Goal: Task Accomplishment & Management: Complete application form

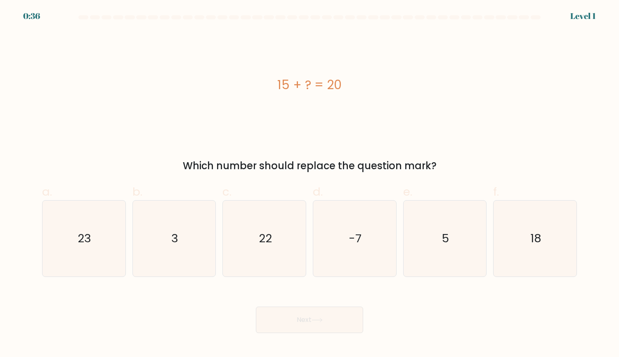
drag, startPoint x: 319, startPoint y: 85, endPoint x: 381, endPoint y: 86, distance: 61.5
click at [378, 86] on div "15 + ? = 20" at bounding box center [309, 85] width 535 height 19
click at [441, 232] on icon "5" at bounding box center [445, 239] width 76 height 76
click at [310, 184] on input "e. 5" at bounding box center [309, 181] width 0 height 5
radio input "true"
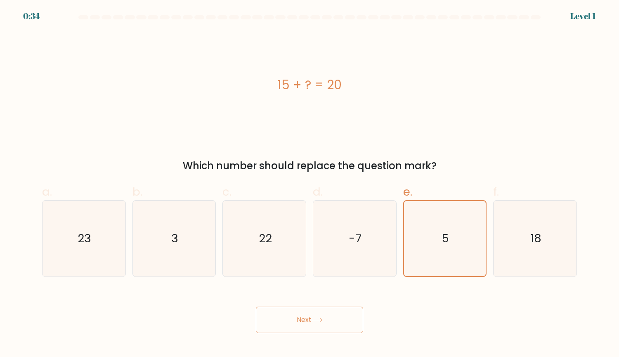
click at [331, 325] on button "Next" at bounding box center [309, 320] width 107 height 26
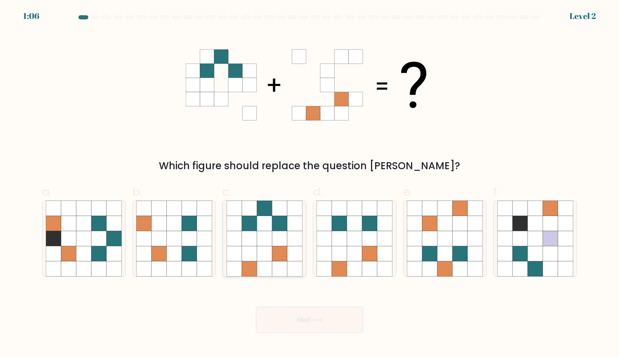
click at [261, 231] on icon at bounding box center [264, 238] width 15 height 15
click at [309, 184] on input "c." at bounding box center [309, 181] width 0 height 5
radio input "true"
click at [338, 328] on button "Next" at bounding box center [309, 320] width 107 height 26
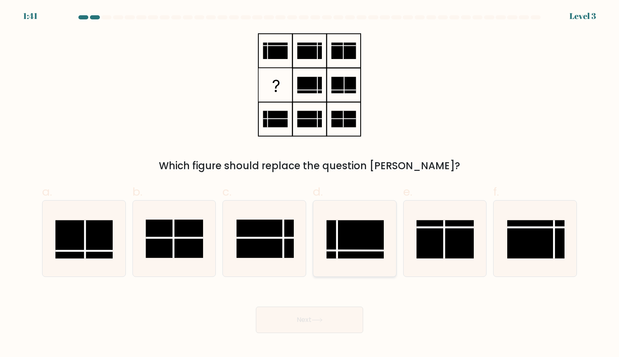
click at [368, 234] on rect at bounding box center [355, 239] width 57 height 38
click at [310, 184] on input "d." at bounding box center [309, 181] width 0 height 5
radio input "true"
click at [333, 314] on button "Next" at bounding box center [309, 320] width 107 height 26
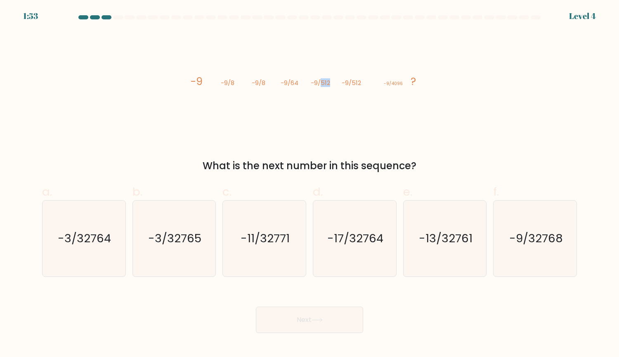
drag, startPoint x: 320, startPoint y: 85, endPoint x: 343, endPoint y: 85, distance: 23.1
click at [343, 85] on g "-9 -9/8 -9/8 -9/64 -9/512 -9/512 -9/4096 ?" at bounding box center [303, 81] width 225 height 14
click at [394, 84] on tspan "-9/4096" at bounding box center [393, 83] width 19 height 6
click at [512, 132] on div "image/svg+xml -9 -9/8 -9/8 -9/64 -9/512 -9/512 -9/4096 ? What is the next numbe…" at bounding box center [309, 102] width 545 height 142
click at [412, 106] on icon "image/svg+xml -9 -9/8 -9/8 -9/64 -9/512 -9/512 -9/4096 ?" at bounding box center [310, 84] width 248 height 107
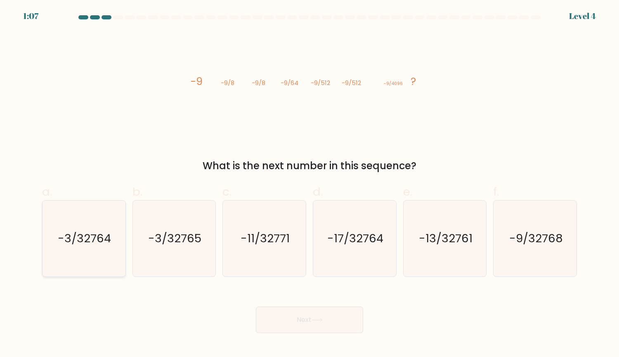
click at [91, 248] on icon "-3/32764" at bounding box center [84, 239] width 76 height 76
click at [309, 184] on input "a. -3/32764" at bounding box center [309, 181] width 0 height 5
radio input "true"
click at [320, 312] on button "Next" at bounding box center [309, 320] width 107 height 26
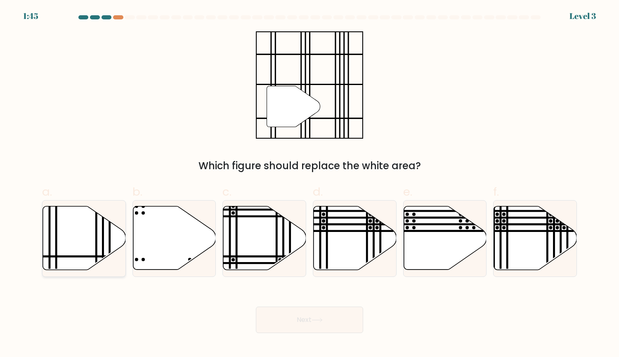
click at [96, 244] on line at bounding box center [96, 204] width 0 height 167
click at [309, 184] on input "a." at bounding box center [309, 181] width 0 height 5
radio input "true"
click at [323, 321] on icon at bounding box center [317, 320] width 11 height 5
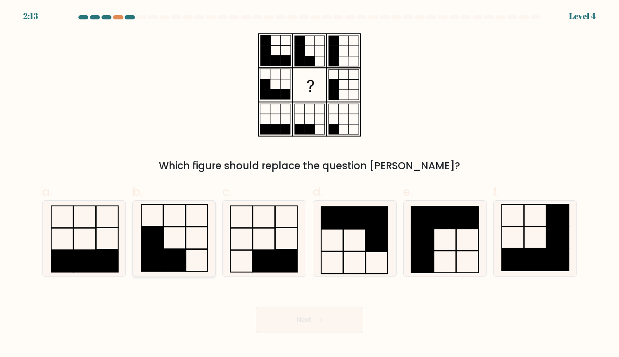
click at [165, 246] on icon at bounding box center [174, 239] width 76 height 76
click at [309, 184] on input "b." at bounding box center [309, 181] width 0 height 5
radio input "true"
click at [297, 326] on button "Next" at bounding box center [309, 320] width 107 height 26
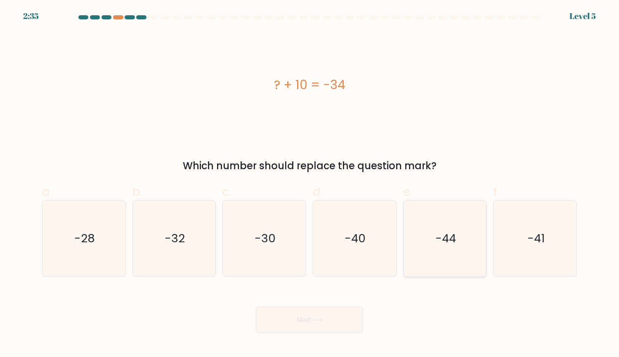
click at [416, 240] on icon "-44" at bounding box center [445, 239] width 76 height 76
click at [310, 184] on input "e. -44" at bounding box center [309, 181] width 0 height 5
radio input "true"
click at [330, 310] on button "Next" at bounding box center [309, 320] width 107 height 26
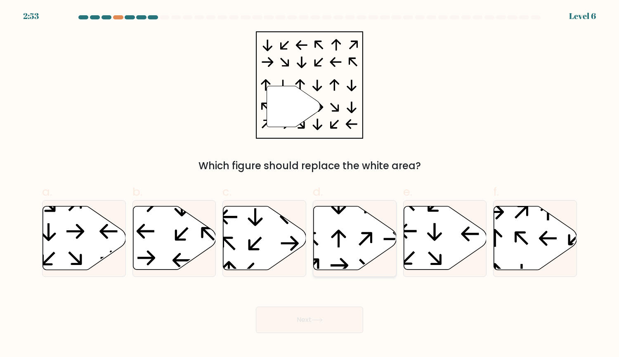
click at [340, 249] on icon at bounding box center [355, 238] width 83 height 64
click at [310, 184] on input "d." at bounding box center [309, 181] width 0 height 5
radio input "true"
click at [320, 312] on button "Next" at bounding box center [309, 320] width 107 height 26
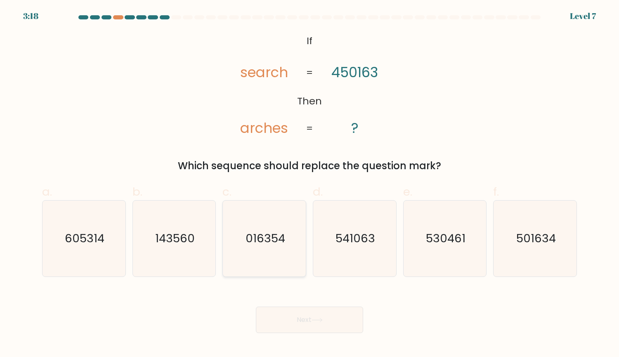
click at [272, 241] on text "016354" at bounding box center [265, 238] width 40 height 16
click at [309, 184] on input "c. 016354" at bounding box center [309, 181] width 0 height 5
radio input "true"
click at [260, 76] on tspan "search" at bounding box center [264, 72] width 48 height 19
click at [314, 314] on button "Next" at bounding box center [309, 320] width 107 height 26
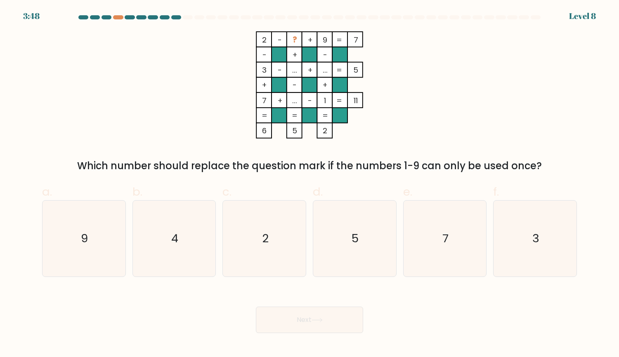
drag, startPoint x: 94, startPoint y: 167, endPoint x: 493, endPoint y: 170, distance: 399.8
click at [493, 170] on div "Which number should replace the question mark if the numbers 1-9 can only be us…" at bounding box center [309, 165] width 525 height 15
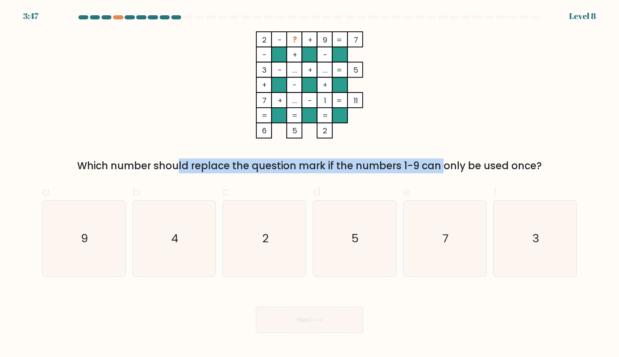
drag, startPoint x: 102, startPoint y: 166, endPoint x: 369, endPoint y: 168, distance: 267.0
click at [369, 168] on div "Which number should replace the question mark if the numbers 1-9 can only be us…" at bounding box center [309, 165] width 525 height 15
drag, startPoint x: 137, startPoint y: 166, endPoint x: 347, endPoint y: 166, distance: 210.4
click at [337, 166] on div "Which number should replace the question mark if the numbers 1-9 can only be us…" at bounding box center [309, 165] width 525 height 15
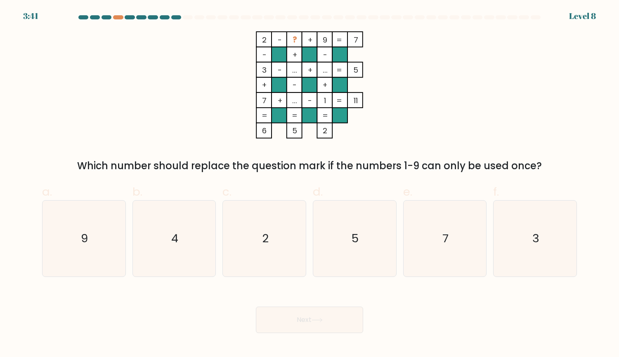
click at [382, 166] on div "Which number should replace the question mark if the numbers 1-9 can only be us…" at bounding box center [309, 165] width 525 height 15
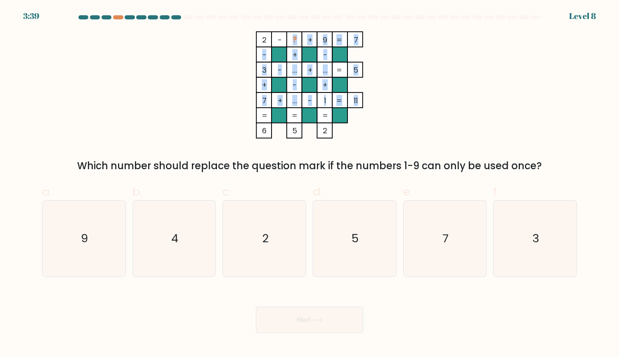
drag, startPoint x: 293, startPoint y: 40, endPoint x: 342, endPoint y: 39, distance: 49.1
click at [341, 39] on icon "2 - ? + 9 7 - + - 3 - ... + ... 5 + - + 7 + ... - 1 = 11 = = = = 6 5 2 =" at bounding box center [310, 84] width 248 height 107
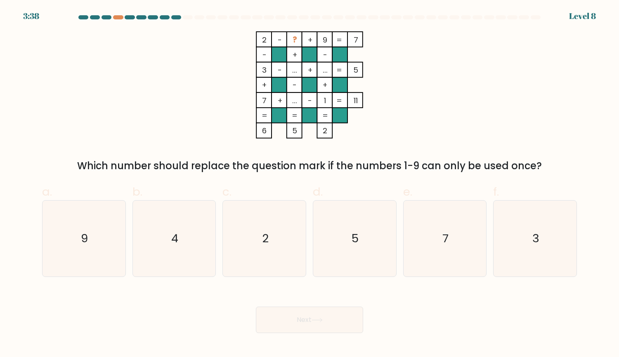
click at [286, 43] on rect at bounding box center [279, 39] width 15 height 15
click at [153, 235] on icon "4" at bounding box center [174, 239] width 76 height 76
click at [309, 184] on input "b. 4" at bounding box center [309, 181] width 0 height 5
radio input "true"
click at [420, 90] on icon "2 - ? + 9 7 - + - 3 - ... + ... 5 + - + 7 + ... - 1 = 11 = = = = 6 5 2 =" at bounding box center [310, 84] width 248 height 107
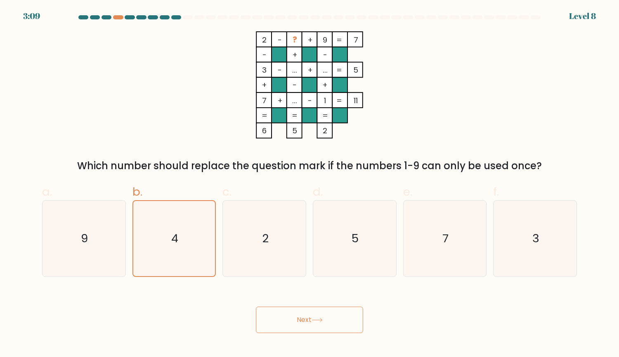
click at [318, 315] on button "Next" at bounding box center [309, 320] width 107 height 26
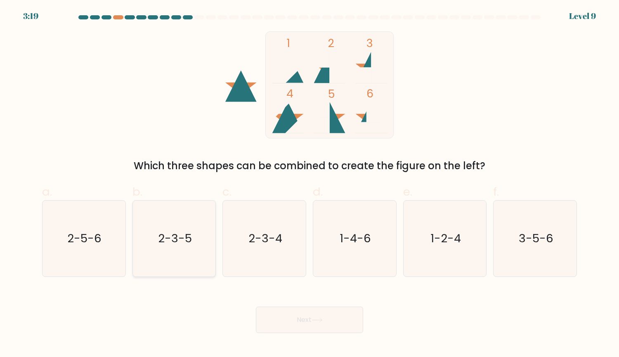
click at [179, 228] on icon "2-3-5" at bounding box center [174, 239] width 76 height 76
click at [309, 184] on input "b. 2-3-5" at bounding box center [309, 181] width 0 height 5
radio input "true"
click at [342, 323] on button "Next" at bounding box center [309, 320] width 107 height 26
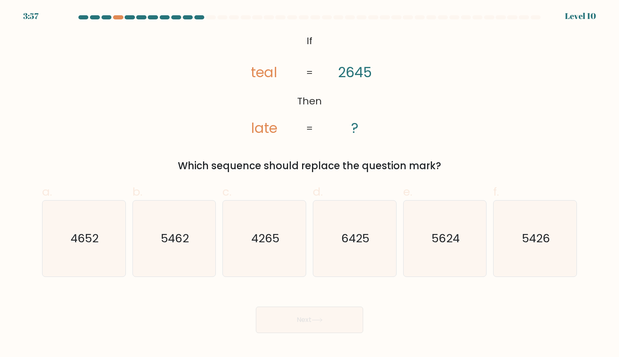
click at [274, 77] on tspan "teal" at bounding box center [264, 72] width 26 height 19
click at [522, 244] on text "5426" at bounding box center [536, 238] width 28 height 16
click at [310, 184] on input "f. 5426" at bounding box center [309, 181] width 0 height 5
radio input "true"
click at [334, 326] on button "Next" at bounding box center [309, 320] width 107 height 26
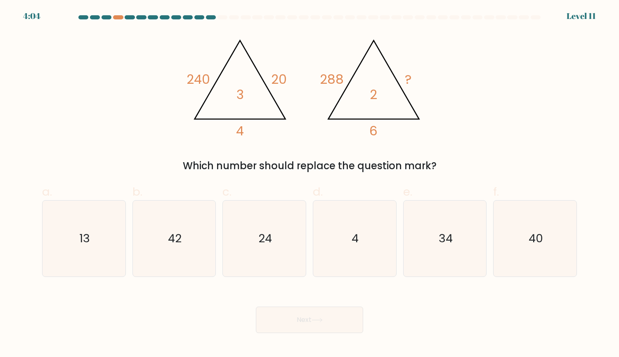
drag, startPoint x: 212, startPoint y: 48, endPoint x: 256, endPoint y: 74, distance: 51.1
click at [481, 95] on div "@import url('https://fonts.googleapis.com/css?family=Abril+Fatface:400,100,100i…" at bounding box center [309, 102] width 545 height 142
click at [518, 231] on icon "40" at bounding box center [535, 239] width 76 height 76
click at [310, 184] on input "f. 40" at bounding box center [309, 181] width 0 height 5
radio input "true"
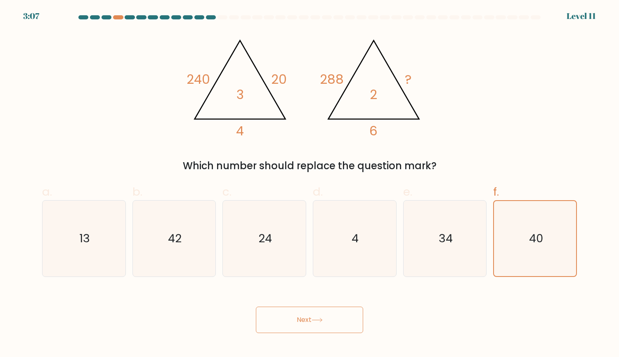
click at [292, 329] on button "Next" at bounding box center [309, 320] width 107 height 26
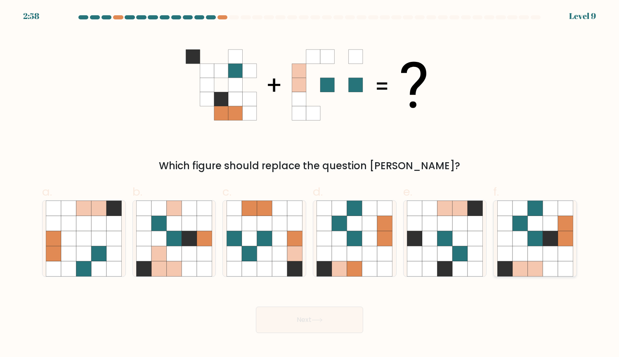
click at [537, 231] on icon at bounding box center [534, 238] width 15 height 15
click at [310, 184] on input "f." at bounding box center [309, 181] width 0 height 5
radio input "true"
click at [293, 315] on button "Next" at bounding box center [309, 320] width 107 height 26
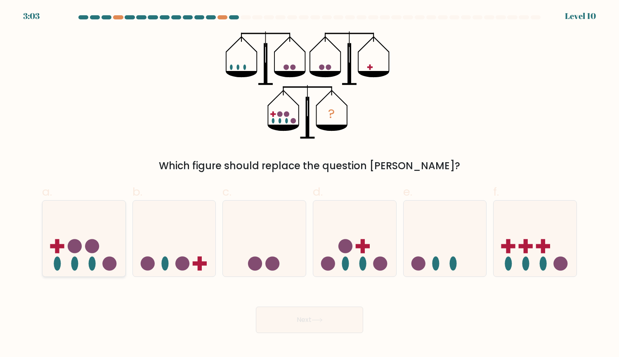
click at [107, 223] on icon at bounding box center [83, 238] width 83 height 68
click at [309, 184] on input "a." at bounding box center [309, 181] width 0 height 5
radio input "true"
click at [556, 41] on div "? Which figure should replace the question mark?" at bounding box center [309, 102] width 545 height 142
click at [199, 244] on icon at bounding box center [174, 238] width 83 height 68
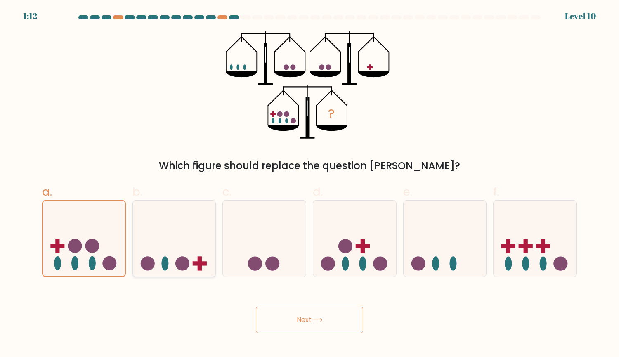
click at [309, 184] on input "b." at bounding box center [309, 181] width 0 height 5
radio input "true"
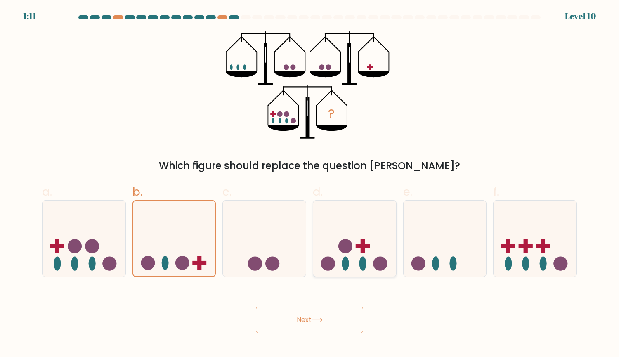
click at [346, 246] on circle at bounding box center [345, 246] width 14 height 14
click at [310, 184] on input "d." at bounding box center [309, 181] width 0 height 5
radio input "true"
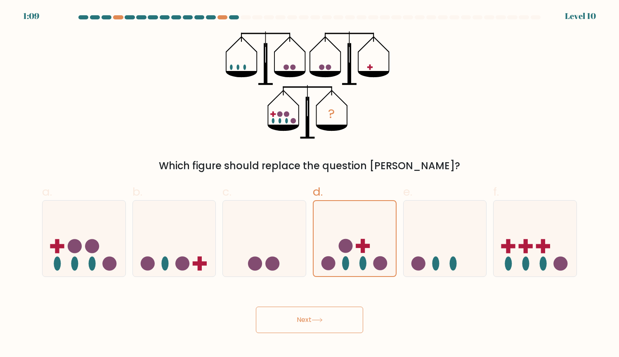
click at [320, 313] on button "Next" at bounding box center [309, 320] width 107 height 26
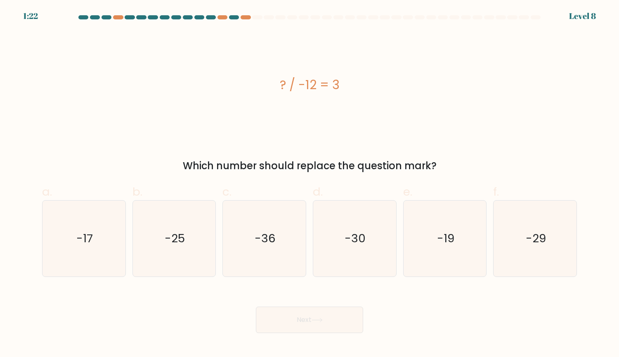
click at [456, 118] on div "? / -12 = 3" at bounding box center [309, 84] width 535 height 107
click at [281, 231] on icon "-36" at bounding box center [265, 239] width 76 height 76
click at [309, 184] on input "c. -36" at bounding box center [309, 181] width 0 height 5
radio input "true"
click at [321, 329] on button "Next" at bounding box center [309, 320] width 107 height 26
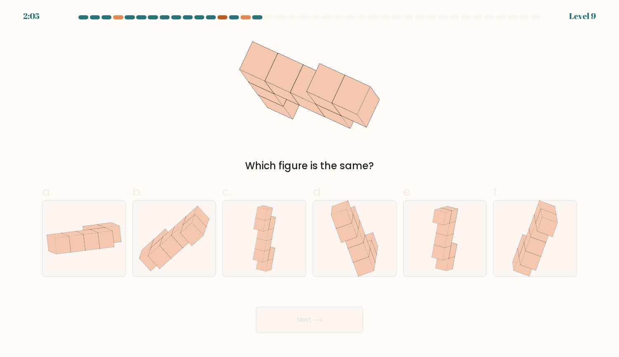
click at [220, 18] on div at bounding box center [222, 17] width 10 height 4
click at [238, 17] on div at bounding box center [234, 17] width 10 height 4
click at [243, 18] on div at bounding box center [246, 17] width 10 height 4
click at [224, 19] on div at bounding box center [222, 17] width 10 height 4
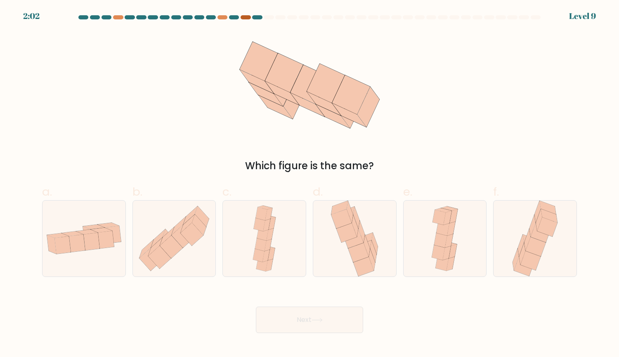
click at [244, 19] on div at bounding box center [246, 17] width 10 height 4
click at [217, 19] on at bounding box center [310, 17] width 464 height 4
click at [117, 19] on div at bounding box center [118, 17] width 10 height 4
click at [117, 25] on form at bounding box center [309, 174] width 619 height 318
click at [120, 19] on div at bounding box center [309, 18] width 545 height 7
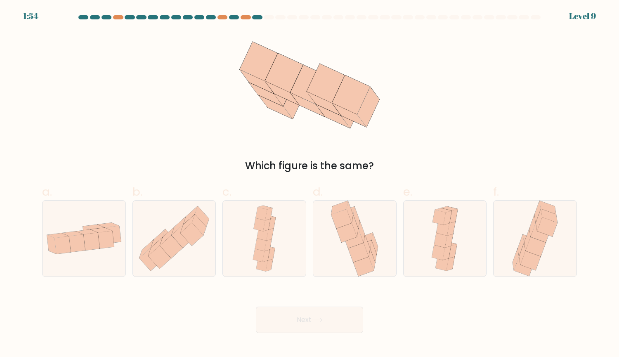
click at [230, 17] on div at bounding box center [234, 17] width 10 height 4
click at [253, 16] on div at bounding box center [257, 17] width 10 height 4
click at [227, 17] on div at bounding box center [222, 17] width 10 height 4
click at [220, 17] on div at bounding box center [222, 17] width 10 height 4
click at [101, 18] on at bounding box center [310, 17] width 464 height 4
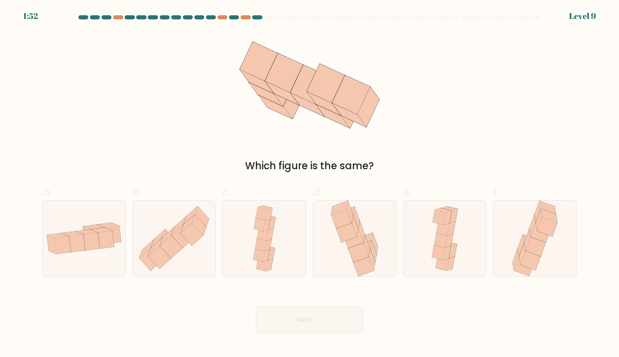
click at [129, 17] on div at bounding box center [130, 17] width 10 height 4
click at [115, 18] on div at bounding box center [118, 17] width 10 height 4
drag, startPoint x: 344, startPoint y: 161, endPoint x: 365, endPoint y: 161, distance: 21.0
click at [365, 161] on div "Which figure is the same?" at bounding box center [309, 165] width 525 height 15
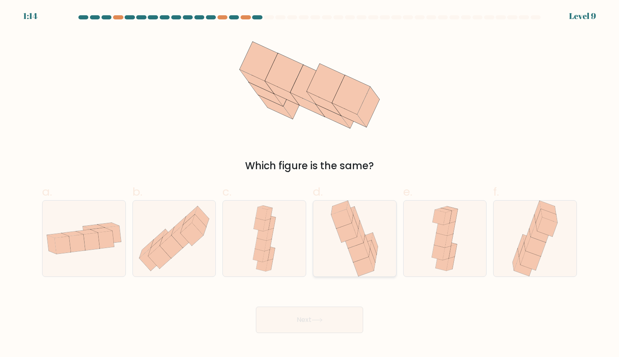
click at [347, 251] on icon at bounding box center [354, 239] width 52 height 76
click at [310, 184] on input "d." at bounding box center [309, 181] width 0 height 5
radio input "true"
click at [330, 324] on button "Next" at bounding box center [309, 320] width 107 height 26
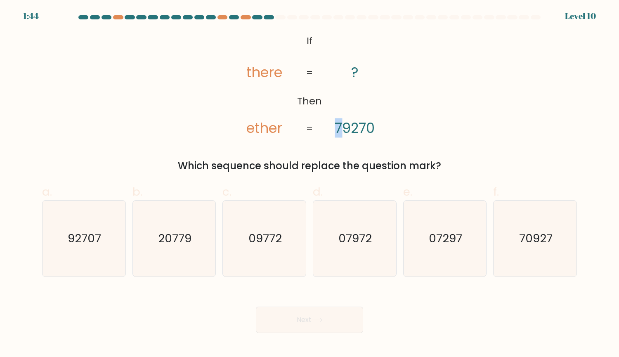
click at [339, 127] on tspan "79270" at bounding box center [355, 127] width 40 height 19
drag, startPoint x: 342, startPoint y: 126, endPoint x: 334, endPoint y: 125, distance: 7.9
click at [335, 125] on tspan "79270" at bounding box center [355, 127] width 40 height 19
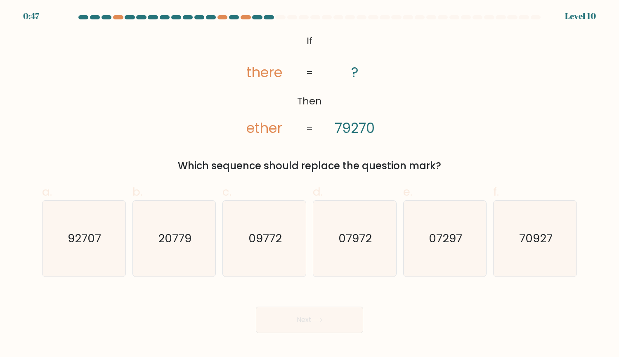
click at [482, 129] on div "@import url('https://fonts.googleapis.com/css?family=Abril+Fatface:400,100,100i…" at bounding box center [309, 102] width 545 height 142
drag, startPoint x: 33, startPoint y: 237, endPoint x: 64, endPoint y: 236, distance: 31.8
click at [33, 237] on form "If ?" at bounding box center [309, 174] width 619 height 318
click at [67, 236] on icon "92707" at bounding box center [84, 239] width 76 height 76
click at [309, 184] on input "a. 92707" at bounding box center [309, 181] width 0 height 5
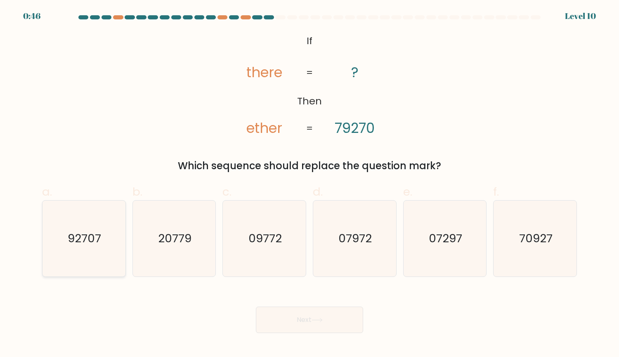
radio input "true"
click at [293, 309] on button "Next" at bounding box center [309, 320] width 107 height 26
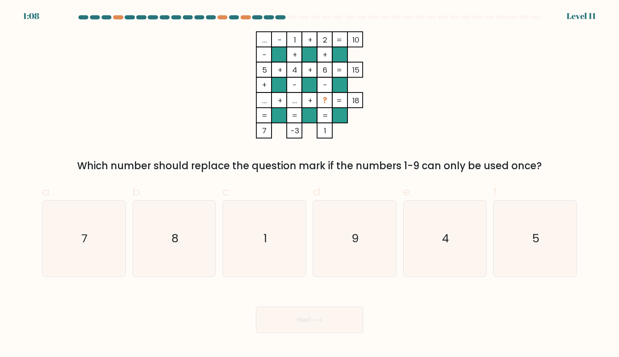
click at [403, 93] on icon "... - 1 + 2 10 - + + 5 + 4 + 6 15 + - - ... + ... + ? = 18 = = = = 7 -3 1 =" at bounding box center [310, 84] width 248 height 107
click at [112, 259] on icon "7" at bounding box center [84, 239] width 76 height 76
click at [309, 184] on input "a. 7" at bounding box center [309, 181] width 0 height 5
radio input "true"
click at [311, 308] on button "Next" at bounding box center [309, 320] width 107 height 26
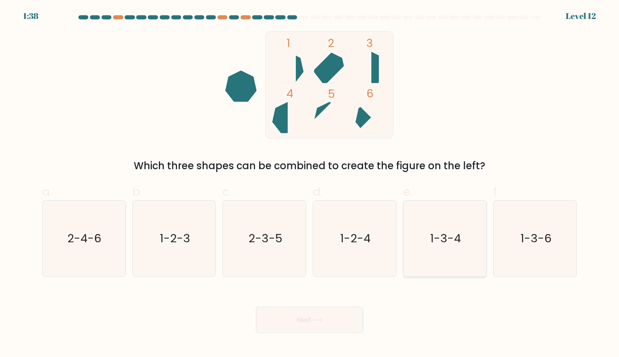
click at [433, 243] on text "1-3-4" at bounding box center [445, 238] width 31 height 16
click at [310, 184] on input "e. 1-3-4" at bounding box center [309, 181] width 0 height 5
radio input "true"
click at [304, 328] on button "Next" at bounding box center [309, 320] width 107 height 26
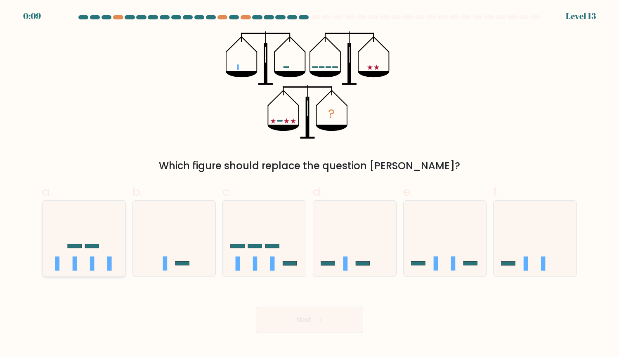
click at [95, 227] on icon at bounding box center [83, 238] width 83 height 68
click at [309, 184] on input "a." at bounding box center [309, 181] width 0 height 5
radio input "true"
click at [304, 316] on button "Next" at bounding box center [309, 320] width 107 height 26
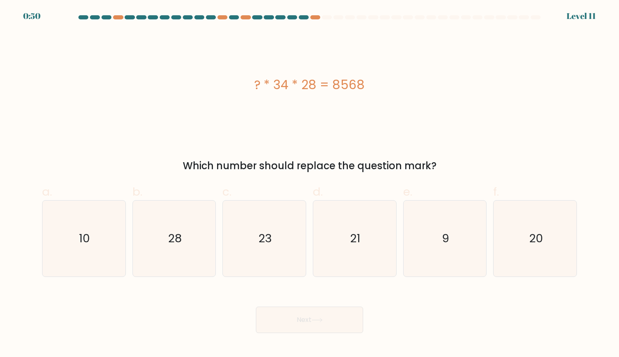
drag, startPoint x: 254, startPoint y: 82, endPoint x: 445, endPoint y: 80, distance: 191.0
click at [445, 80] on div "? * 34 * 28 = 8568" at bounding box center [309, 85] width 535 height 19
drag, startPoint x: 459, startPoint y: 257, endPoint x: 374, endPoint y: 297, distance: 94.0
click at [460, 257] on icon "9" at bounding box center [445, 239] width 76 height 76
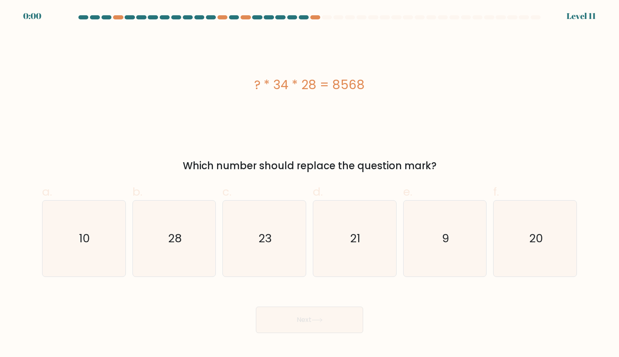
click at [310, 184] on input "e. 9" at bounding box center [309, 181] width 0 height 5
radio input "true"
click at [341, 332] on div "Next" at bounding box center [309, 310] width 545 height 46
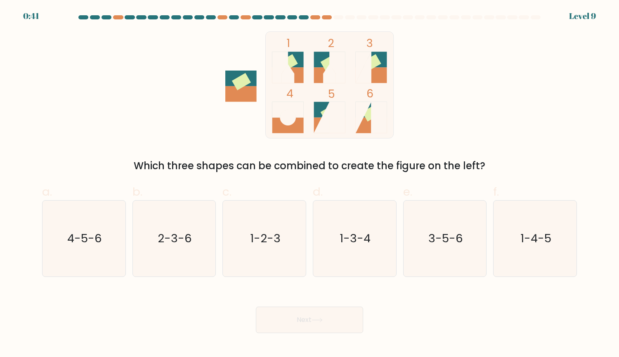
drag, startPoint x: 158, startPoint y: 165, endPoint x: 458, endPoint y: 164, distance: 300.0
click at [458, 164] on div "Which three shapes can be combined to create the figure on the left?" at bounding box center [309, 165] width 525 height 15
drag, startPoint x: 503, startPoint y: 165, endPoint x: 209, endPoint y: 165, distance: 294.2
click at [209, 165] on div "Which three shapes can be combined to create the figure on the left?" at bounding box center [309, 165] width 525 height 15
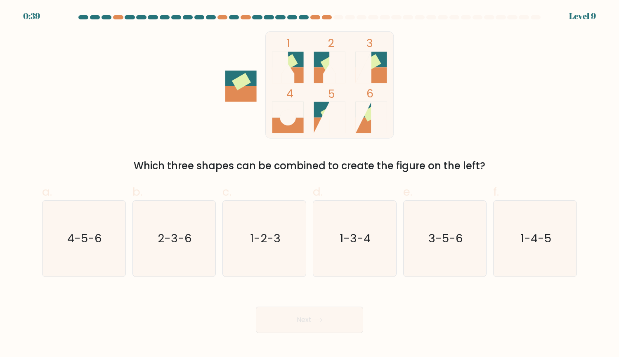
click at [217, 164] on div "Which three shapes can be combined to create the figure on the left?" at bounding box center [309, 165] width 525 height 15
click at [433, 242] on text "3-5-6" at bounding box center [445, 238] width 35 height 16
click at [310, 184] on input "e. 3-5-6" at bounding box center [309, 181] width 0 height 5
radio input "true"
click at [300, 320] on button "Next" at bounding box center [309, 320] width 107 height 26
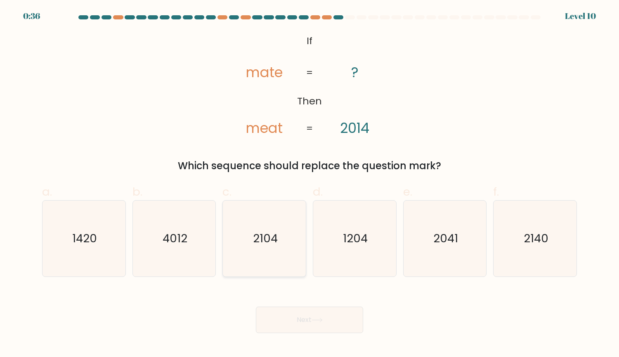
click at [266, 246] on text "2104" at bounding box center [265, 238] width 25 height 16
click at [309, 184] on input "c. 2104" at bounding box center [309, 181] width 0 height 5
radio input "true"
click at [541, 238] on text "2140" at bounding box center [535, 238] width 25 height 16
click at [310, 184] on input "f. 2140" at bounding box center [309, 181] width 0 height 5
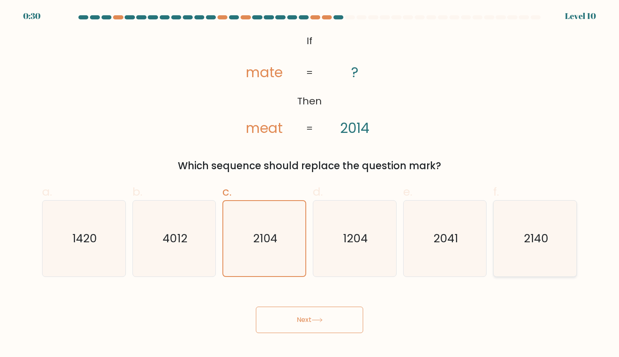
radio input "true"
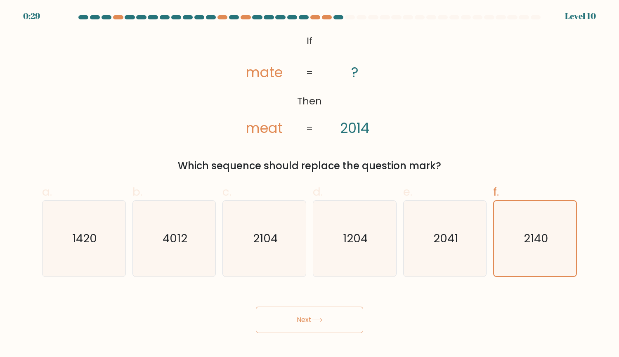
click at [298, 328] on button "Next" at bounding box center [309, 320] width 107 height 26
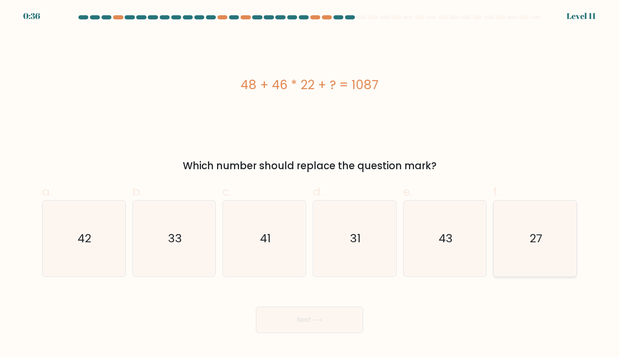
click at [515, 247] on icon "27" at bounding box center [535, 239] width 76 height 76
click at [310, 184] on input "f. 27" at bounding box center [309, 181] width 0 height 5
radio input "true"
click at [328, 309] on button "Next" at bounding box center [309, 320] width 107 height 26
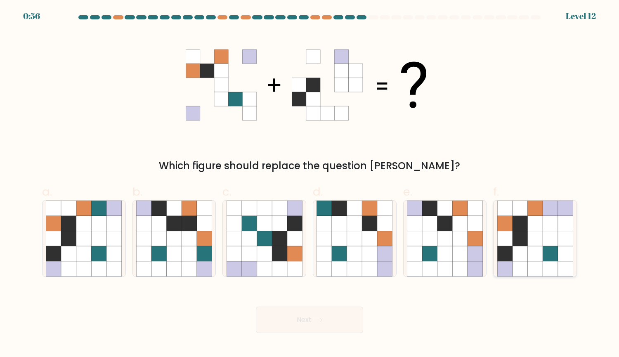
click at [526, 249] on icon at bounding box center [519, 253] width 15 height 15
click at [310, 184] on input "f." at bounding box center [309, 181] width 0 height 5
radio input "true"
click at [332, 322] on button "Next" at bounding box center [309, 320] width 107 height 26
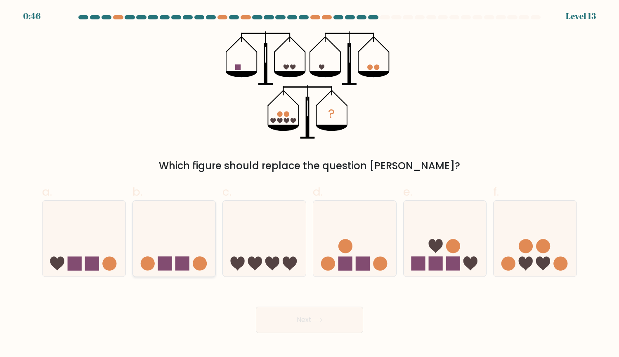
click at [182, 251] on icon at bounding box center [174, 238] width 83 height 68
click at [309, 184] on input "b." at bounding box center [309, 181] width 0 height 5
radio input "true"
click at [325, 319] on button "Next" at bounding box center [309, 320] width 107 height 26
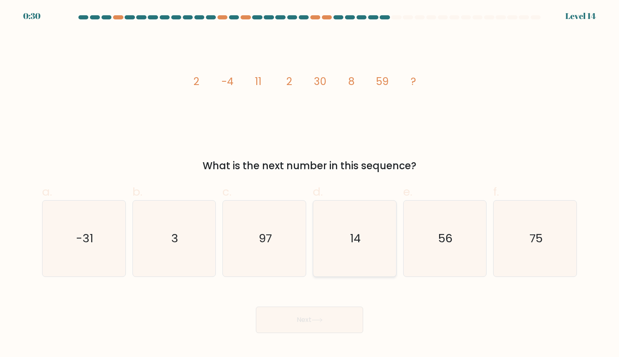
click at [339, 219] on icon "14" at bounding box center [354, 239] width 76 height 76
click at [310, 184] on input "d. 14" at bounding box center [309, 181] width 0 height 5
radio input "true"
click at [327, 315] on button "Next" at bounding box center [309, 320] width 107 height 26
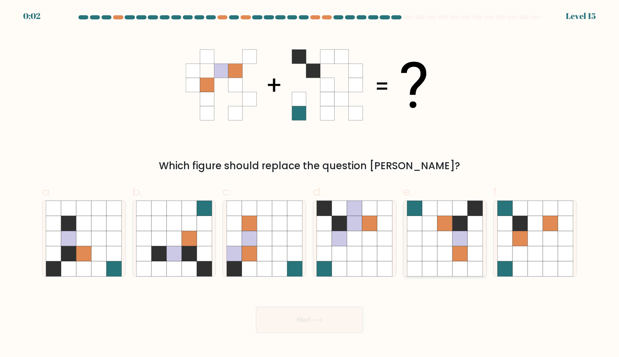
click at [456, 250] on icon at bounding box center [459, 253] width 15 height 15
click at [310, 184] on input "e." at bounding box center [309, 181] width 0 height 5
radio input "true"
click at [298, 312] on button "Next" at bounding box center [309, 320] width 107 height 26
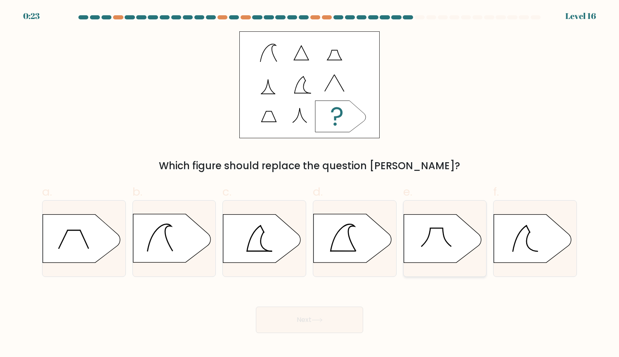
click at [451, 233] on icon at bounding box center [443, 238] width 78 height 48
click at [310, 184] on input "e." at bounding box center [309, 181] width 0 height 5
radio input "true"
click at [332, 320] on button "Next" at bounding box center [309, 320] width 107 height 26
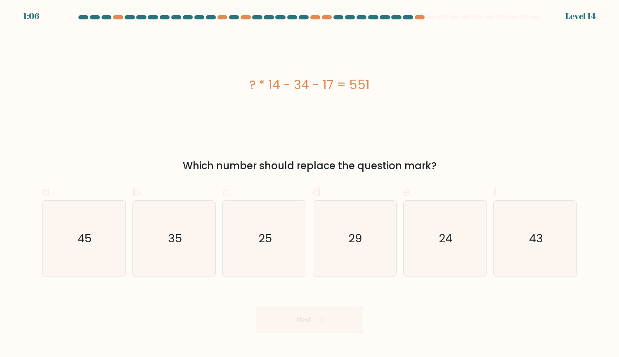
drag, startPoint x: 247, startPoint y: 78, endPoint x: 435, endPoint y: 84, distance: 188.3
click at [435, 84] on div "? * 14 - 34 - 17 = 551" at bounding box center [309, 85] width 535 height 19
click at [550, 250] on icon "43" at bounding box center [535, 239] width 76 height 76
click at [310, 184] on input "f. 43" at bounding box center [309, 181] width 0 height 5
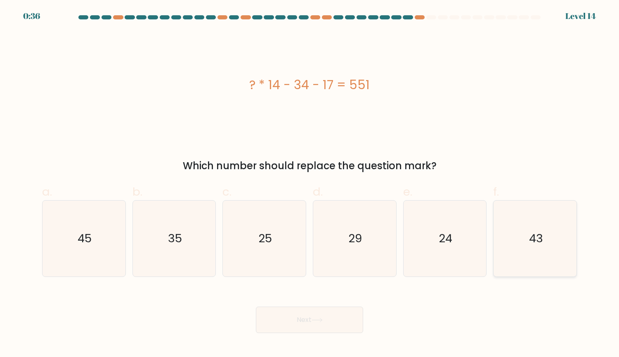
radio input "true"
click at [332, 310] on button "Next" at bounding box center [309, 320] width 107 height 26
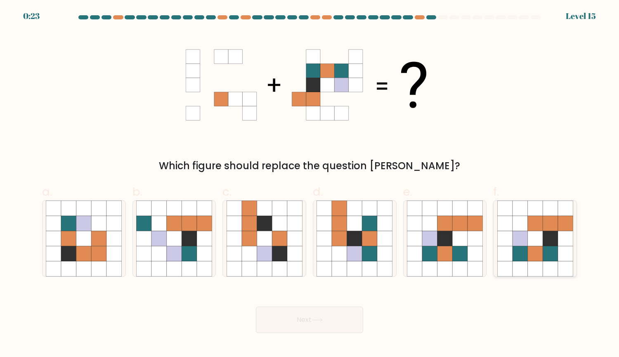
click at [529, 248] on icon at bounding box center [534, 253] width 15 height 15
click at [310, 184] on input "f." at bounding box center [309, 181] width 0 height 5
radio input "true"
click at [301, 316] on button "Next" at bounding box center [309, 320] width 107 height 26
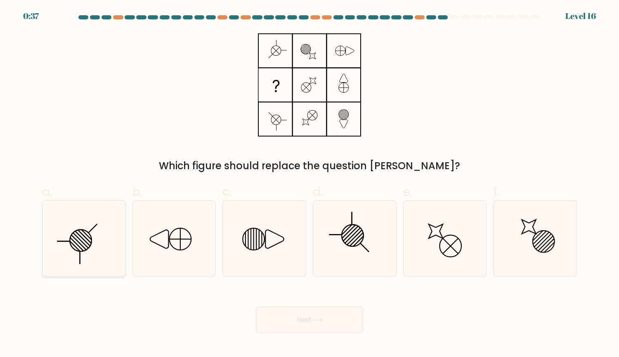
click at [101, 241] on icon at bounding box center [84, 239] width 76 height 76
click at [309, 184] on input "a." at bounding box center [309, 181] width 0 height 5
radio input "true"
click at [331, 316] on button "Next" at bounding box center [309, 320] width 107 height 26
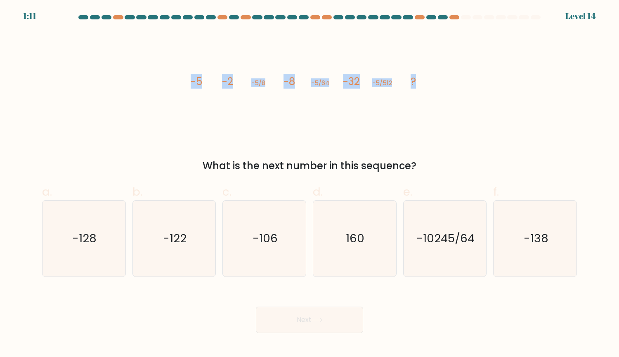
drag, startPoint x: 188, startPoint y: 83, endPoint x: 464, endPoint y: 77, distance: 276.5
click at [464, 77] on div "image/svg+xml -5 -2 -5/8 -8 -5/64 -32 -5/512 ? What is the next number in this …" at bounding box center [309, 102] width 545 height 142
click at [199, 92] on icon "image/svg+xml -5 -2 -5/8 -8 -5/64 -32 -5/512 ?" at bounding box center [310, 84] width 248 height 107
drag, startPoint x: 195, startPoint y: 77, endPoint x: 469, endPoint y: 66, distance: 274.6
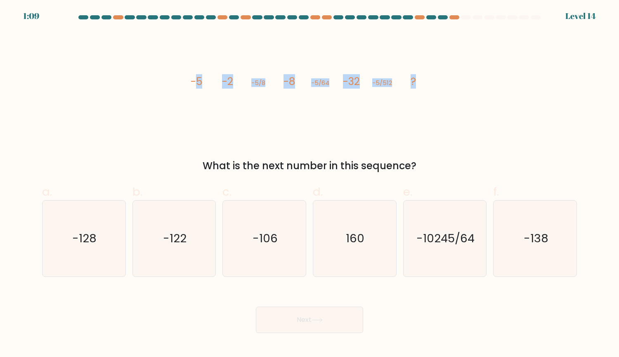
click at [469, 66] on div "image/svg+xml -5 -2 -5/8 -8 -5/64 -32 -5/512 ? What is the next number in this …" at bounding box center [309, 102] width 545 height 142
drag, startPoint x: 191, startPoint y: 76, endPoint x: 464, endPoint y: 87, distance: 273.4
click at [464, 87] on div "image/svg+xml -5 -2 -5/8 -8 -5/64 -32 -5/512 ? What is the next number in this …" at bounding box center [309, 102] width 545 height 142
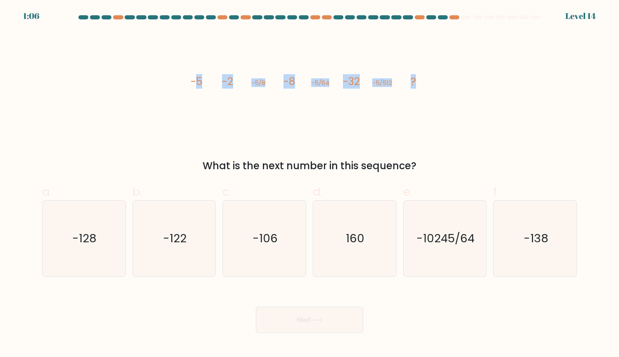
drag, startPoint x: 197, startPoint y: 82, endPoint x: 490, endPoint y: 79, distance: 293.0
click at [490, 79] on div "image/svg+xml -5 -2 -5/8 -8 -5/64 -32 -5/512 ? What is the next number in this …" at bounding box center [309, 102] width 545 height 142
drag, startPoint x: 189, startPoint y: 75, endPoint x: 504, endPoint y: 77, distance: 315.2
click at [504, 77] on div "image/svg+xml -5 -2 -5/8 -8 -5/64 -32 -5/512 ? What is the next number in this …" at bounding box center [309, 102] width 545 height 142
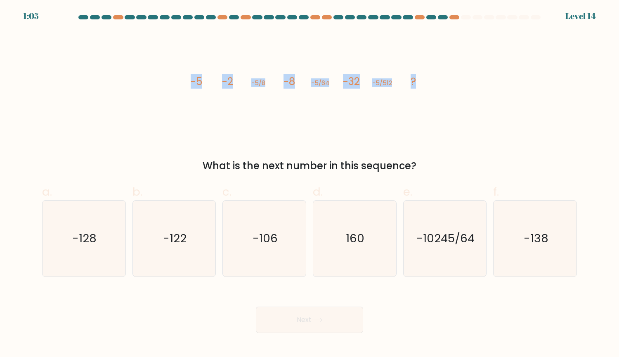
click at [504, 77] on div "image/svg+xml -5 -2 -5/8 -8 -5/64 -32 -5/512 ? What is the next number in this …" at bounding box center [309, 102] width 545 height 142
drag, startPoint x: 251, startPoint y: 85, endPoint x: 297, endPoint y: 83, distance: 45.8
click at [297, 83] on icon "image/svg+xml -5 -2 -5/8 -8 -5/64 -32 -5/512 ?" at bounding box center [310, 84] width 248 height 107
drag, startPoint x: 305, startPoint y: 82, endPoint x: 379, endPoint y: 80, distance: 74.3
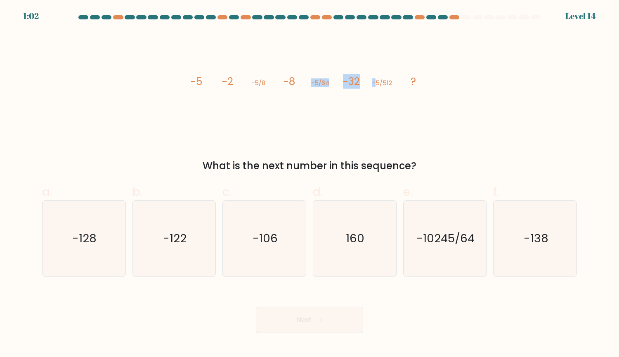
click at [378, 80] on icon "image/svg+xml -5 -2 -5/8 -8 -5/64 -32 -5/512 ?" at bounding box center [310, 84] width 248 height 107
click at [382, 80] on tspan "-5/512" at bounding box center [382, 82] width 20 height 9
drag, startPoint x: 423, startPoint y: 83, endPoint x: 257, endPoint y: 82, distance: 165.5
click at [257, 82] on icon "image/svg+xml -5 -2 -5/8 -8 -5/64 -32 -5/512 ?" at bounding box center [310, 84] width 248 height 107
click at [257, 82] on tspan "-5/8" at bounding box center [258, 82] width 14 height 9
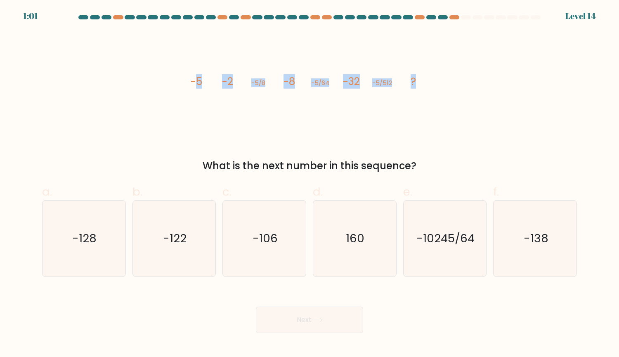
drag, startPoint x: 195, startPoint y: 83, endPoint x: 462, endPoint y: 83, distance: 266.5
click at [462, 83] on div "image/svg+xml -5 -2 -5/8 -8 -5/64 -32 -5/512 ? What is the next number in this …" at bounding box center [309, 102] width 545 height 142
drag, startPoint x: 386, startPoint y: 81, endPoint x: 501, endPoint y: 81, distance: 114.7
click at [501, 81] on div "image/svg+xml -5 -2 -5/8 -8 -5/64 -32 -5/512 ? What is the next number in this …" at bounding box center [309, 102] width 545 height 142
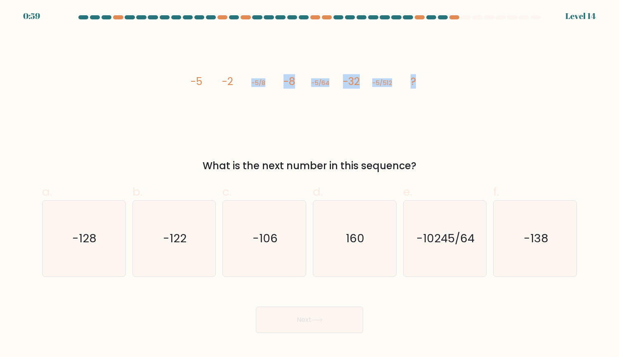
click at [501, 81] on div "image/svg+xml -5 -2 -5/8 -8 -5/64 -32 -5/512 ? What is the next number in this …" at bounding box center [309, 102] width 545 height 142
click at [451, 143] on div "image/svg+xml -5 -2 -5/8 -8 -5/64 -32 -5/512 ? What is the next number in this …" at bounding box center [309, 102] width 545 height 142
click at [104, 227] on icon "-128" at bounding box center [84, 239] width 76 height 76
click at [309, 184] on input "a. -128" at bounding box center [309, 181] width 0 height 5
radio input "true"
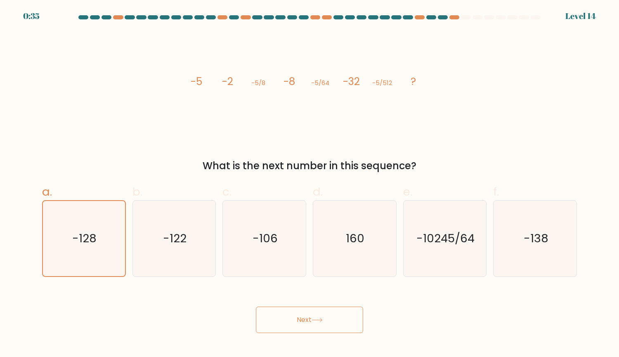
click at [318, 316] on button "Next" at bounding box center [309, 320] width 107 height 26
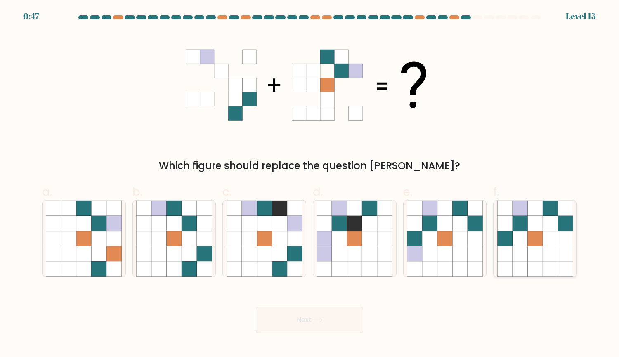
click at [512, 244] on icon at bounding box center [519, 238] width 15 height 15
click at [310, 184] on input "f." at bounding box center [309, 181] width 0 height 5
radio input "true"
click at [339, 312] on button "Next" at bounding box center [309, 320] width 107 height 26
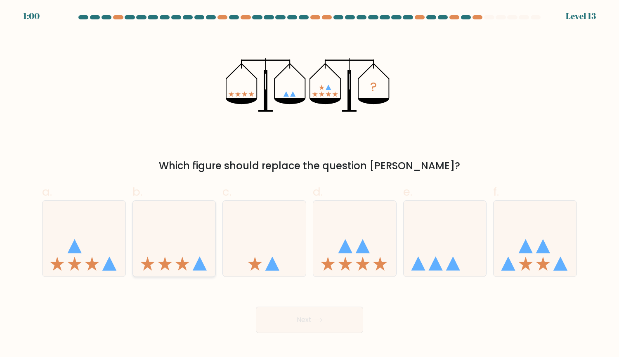
click at [191, 225] on icon at bounding box center [174, 238] width 83 height 68
click at [309, 184] on input "b." at bounding box center [309, 181] width 0 height 5
radio input "true"
click at [425, 246] on icon at bounding box center [445, 238] width 83 height 68
click at [310, 184] on input "e." at bounding box center [309, 181] width 0 height 5
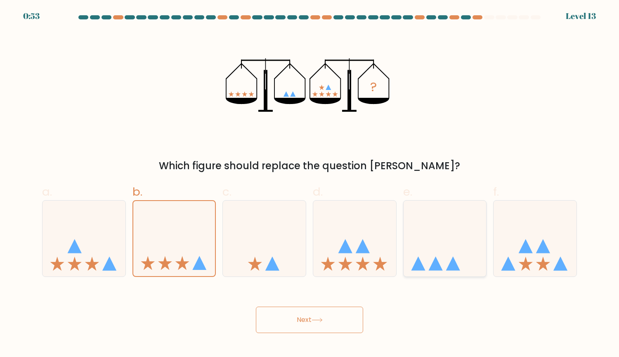
radio input "true"
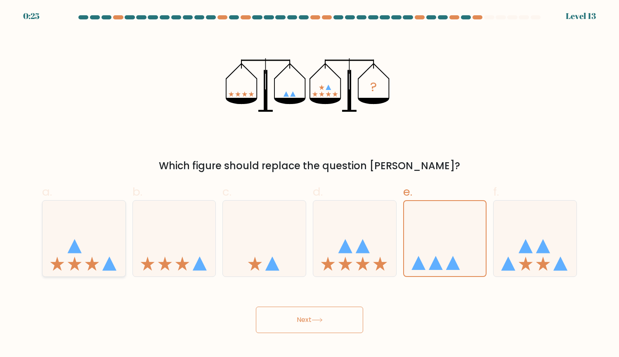
click at [72, 228] on icon at bounding box center [83, 238] width 83 height 68
click at [309, 184] on input "a." at bounding box center [309, 181] width 0 height 5
radio input "true"
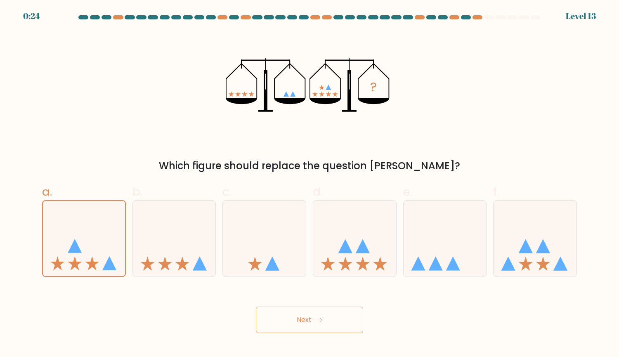
click at [297, 316] on button "Next" at bounding box center [309, 320] width 107 height 26
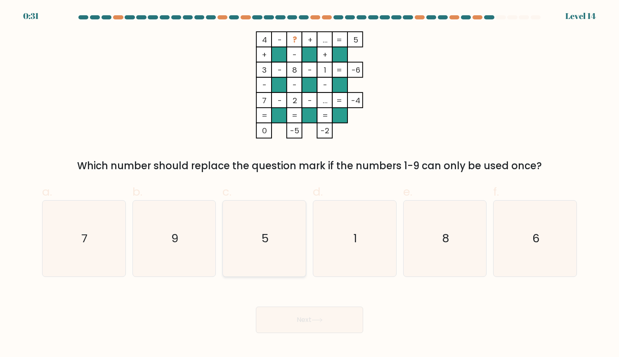
drag, startPoint x: 270, startPoint y: 222, endPoint x: 279, endPoint y: 237, distance: 17.2
click at [270, 222] on icon "5" at bounding box center [265, 239] width 76 height 76
click at [309, 184] on input "c. 5" at bounding box center [309, 181] width 0 height 5
radio input "true"
click at [314, 311] on button "Next" at bounding box center [309, 320] width 107 height 26
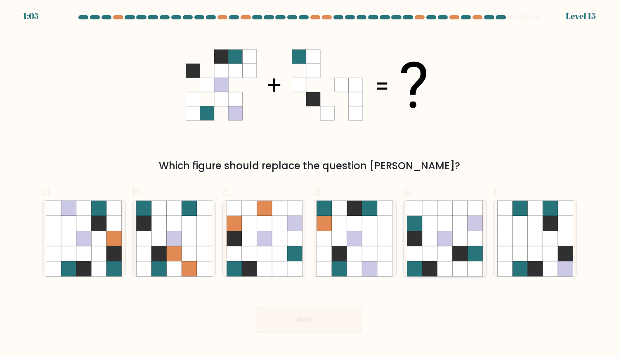
click at [449, 247] on icon at bounding box center [444, 253] width 15 height 15
click at [310, 184] on input "e." at bounding box center [309, 181] width 0 height 5
radio input "true"
click at [335, 315] on button "Next" at bounding box center [309, 320] width 107 height 26
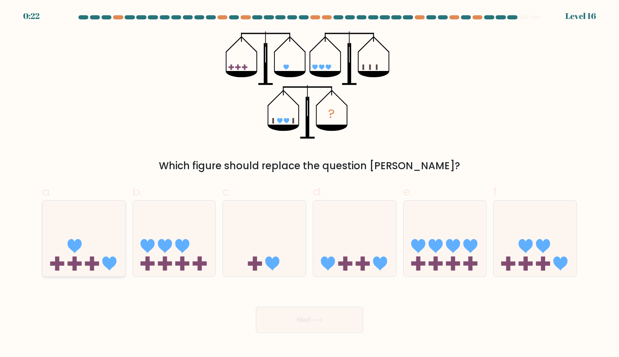
click at [88, 233] on icon at bounding box center [83, 238] width 83 height 68
click at [309, 184] on input "a." at bounding box center [309, 181] width 0 height 5
radio input "true"
click at [309, 313] on button "Next" at bounding box center [309, 320] width 107 height 26
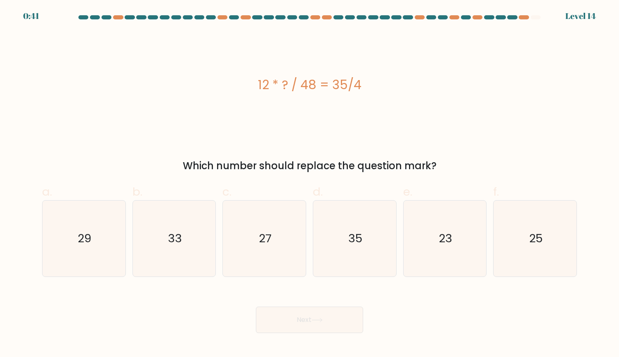
click at [288, 125] on div "12 * ? / 48 = 35/4" at bounding box center [309, 84] width 535 height 107
click at [67, 244] on icon "29" at bounding box center [84, 239] width 76 height 76
click at [309, 184] on input "a. 29" at bounding box center [309, 181] width 0 height 5
radio input "true"
click at [304, 313] on button "Next" at bounding box center [309, 320] width 107 height 26
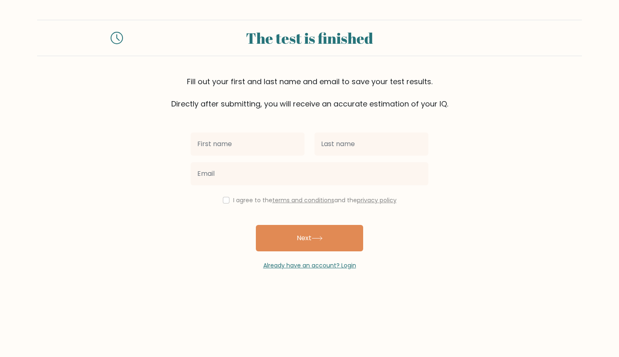
click at [246, 144] on input "text" at bounding box center [248, 143] width 114 height 23
click at [314, 124] on div "I agree to the terms and conditions and the privacy policy Next Already have an…" at bounding box center [310, 189] width 248 height 161
click at [246, 156] on div at bounding box center [248, 144] width 124 height 30
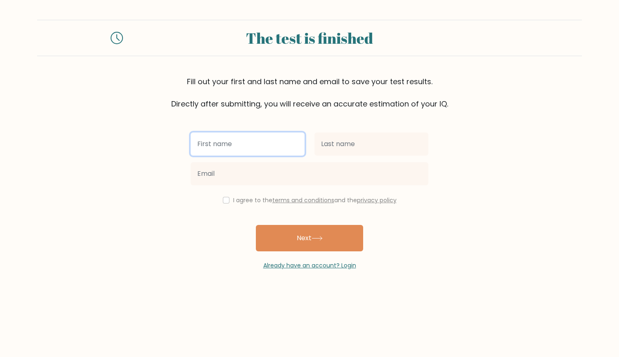
click at [242, 148] on input "text" at bounding box center [248, 143] width 114 height 23
click at [257, 146] on input "text" at bounding box center [248, 143] width 114 height 23
type input "wrr3r232r3"
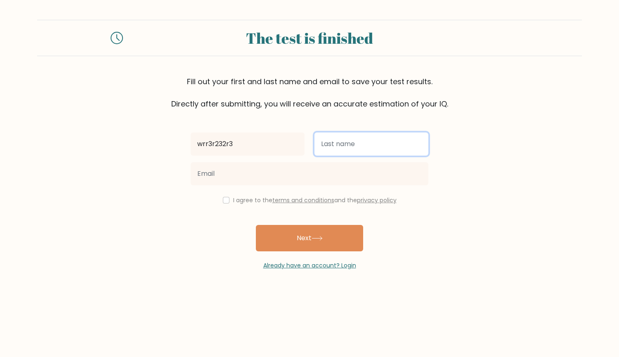
click at [342, 146] on input "text" at bounding box center [371, 143] width 114 height 23
type input "r322r2rr2"
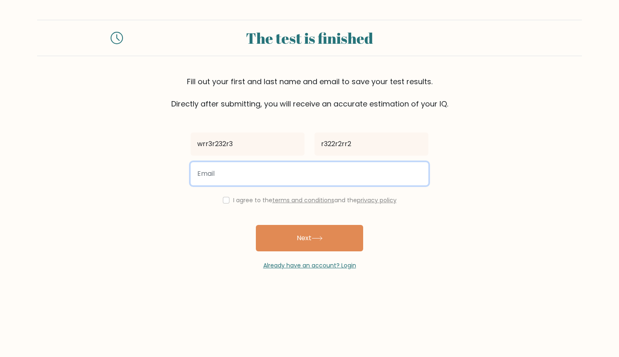
click at [264, 176] on input "email" at bounding box center [310, 173] width 238 height 23
type input "c"
type input "cats@gmail.com"
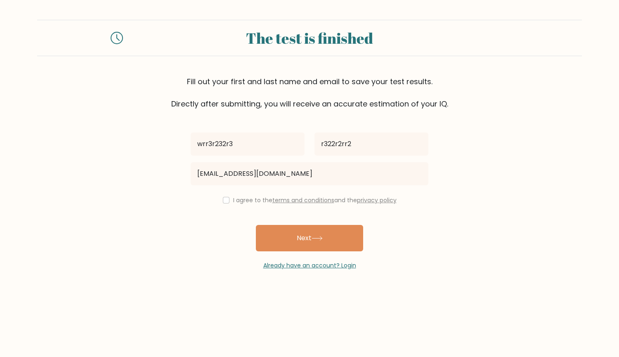
click at [451, 148] on form "The test is finished Fill out your first and last name and email to save your t…" at bounding box center [309, 145] width 619 height 250
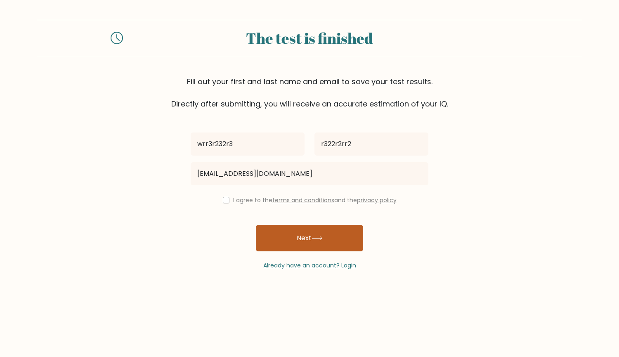
click at [316, 229] on button "Next" at bounding box center [309, 238] width 107 height 26
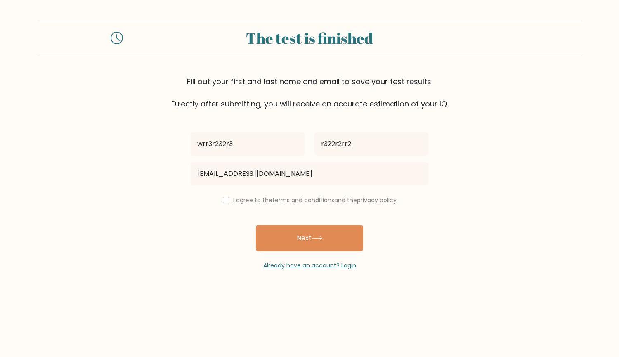
click at [233, 202] on label "I agree to the terms and conditions and the privacy policy" at bounding box center [314, 200] width 163 height 8
click at [227, 202] on div "I agree to the terms and conditions and the privacy policy" at bounding box center [310, 200] width 248 height 10
click at [223, 202] on input "checkbox" at bounding box center [226, 200] width 7 height 7
checkbox input "true"
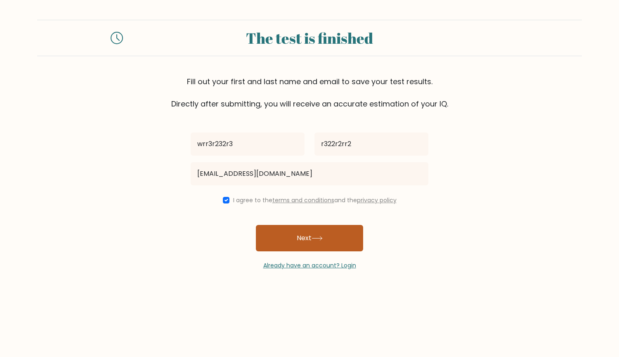
click at [291, 237] on button "Next" at bounding box center [309, 238] width 107 height 26
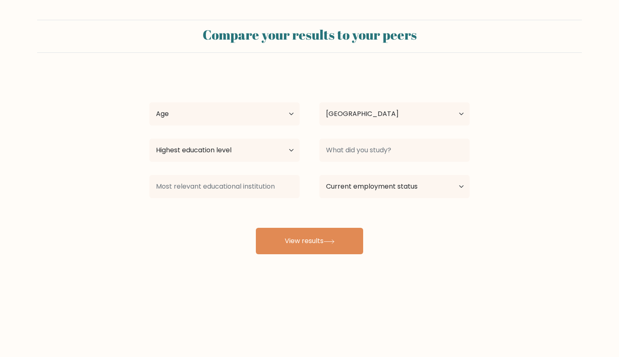
select select "US"
click at [256, 109] on select "Age Under 18 years old 18-24 years old 25-34 years old 35-44 years old 45-54 ye…" at bounding box center [224, 113] width 150 height 23
click at [268, 84] on div "wrr3r232r3 r322r2rr2 Age Under 18 years old 18-24 years old 25-34 years old 35-…" at bounding box center [309, 164] width 330 height 182
drag, startPoint x: 254, startPoint y: 123, endPoint x: 248, endPoint y: 119, distance: 7.1
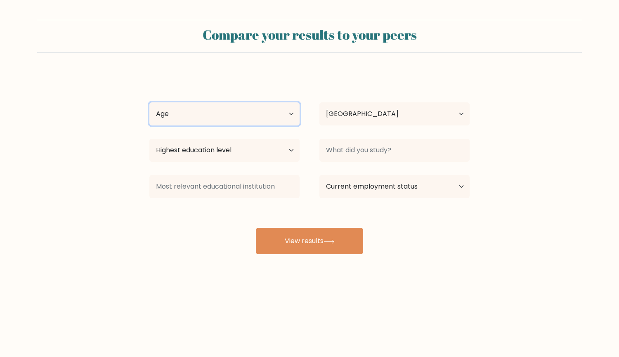
click at [254, 123] on select "Age Under 18 years old 18-24 years old 25-34 years old 35-44 years old 45-54 ye…" at bounding box center [224, 113] width 150 height 23
select select "18_24"
click at [149, 102] on select "Age Under 18 years old 18-24 years old 25-34 years old 35-44 years old 45-54 ye…" at bounding box center [224, 113] width 150 height 23
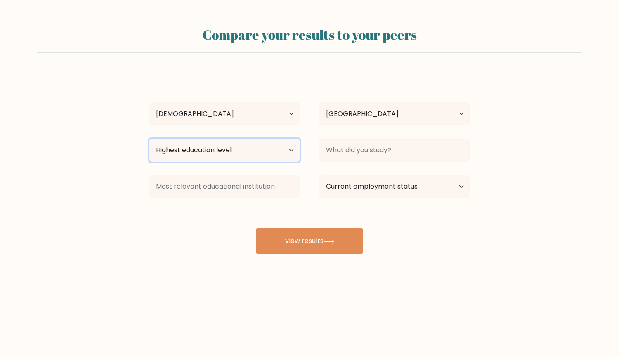
click at [275, 146] on select "Highest education level No schooling Primary Lower Secondary Upper Secondary Oc…" at bounding box center [224, 150] width 150 height 23
select select "upper_secondary"
click at [149, 139] on select "Highest education level No schooling Primary Lower Secondary Upper Secondary Oc…" at bounding box center [224, 150] width 150 height 23
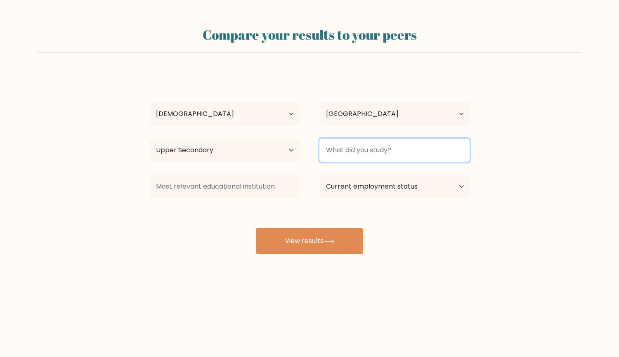
click at [364, 153] on input at bounding box center [394, 150] width 150 height 23
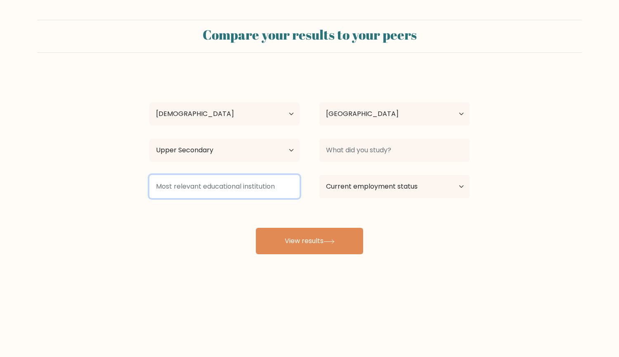
click at [243, 192] on input at bounding box center [224, 186] width 150 height 23
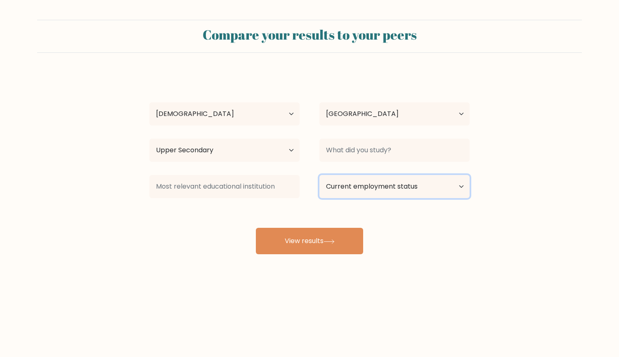
click at [406, 192] on select "Current employment status Employed Student Retired Other / prefer not to answer" at bounding box center [394, 186] width 150 height 23
select select "student"
click at [319, 175] on select "Current employment status Employed Student Retired Other / prefer not to answer" at bounding box center [394, 186] width 150 height 23
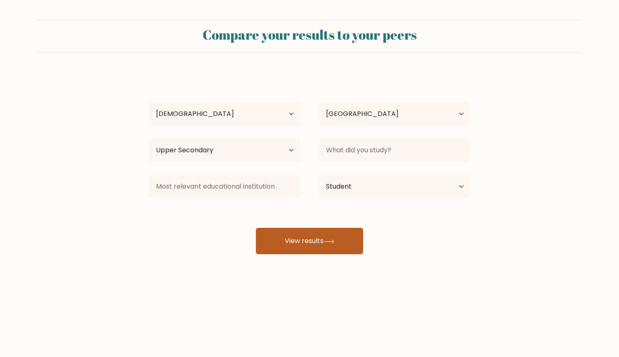
click at [336, 244] on button "View results" at bounding box center [309, 241] width 107 height 26
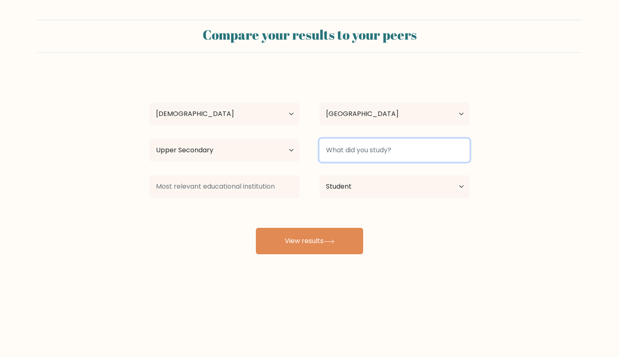
click at [355, 148] on input at bounding box center [394, 150] width 150 height 23
type input "nothing"
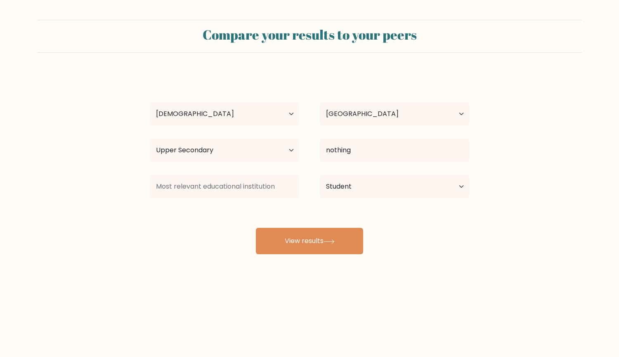
click at [418, 203] on div "wrr3r232r3 r322r2rr2 Age Under 18 years old 18-24 years old 25-34 years old 35-…" at bounding box center [309, 164] width 330 height 182
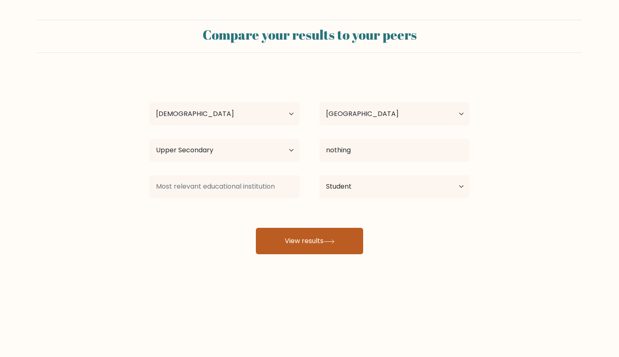
click at [323, 246] on button "View results" at bounding box center [309, 241] width 107 height 26
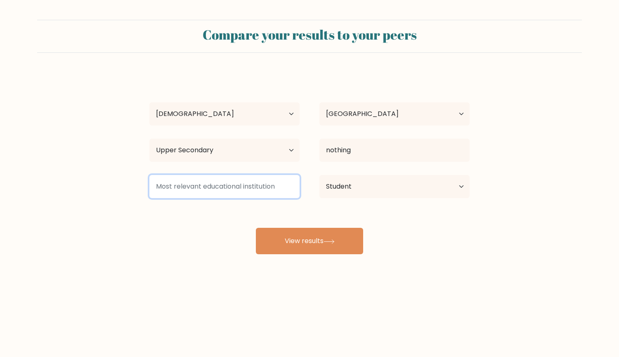
click at [213, 182] on input at bounding box center [224, 186] width 150 height 23
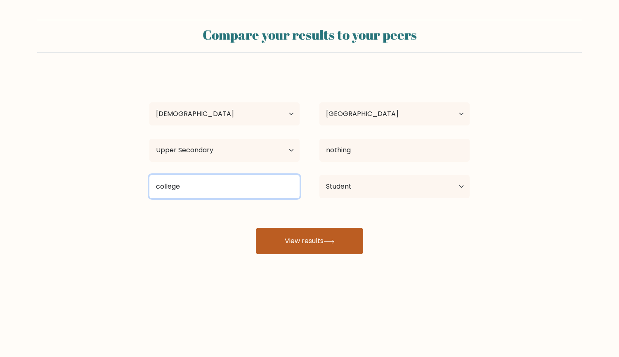
type input "college"
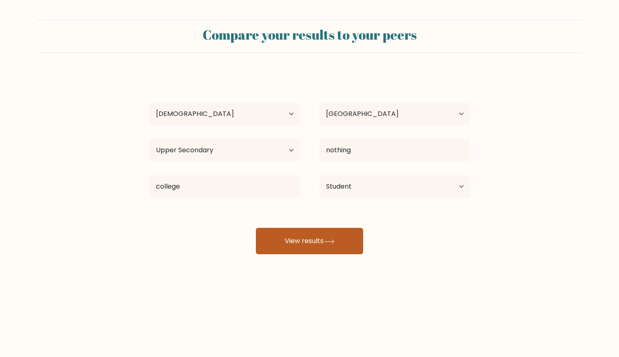
click at [289, 250] on button "View results" at bounding box center [309, 241] width 107 height 26
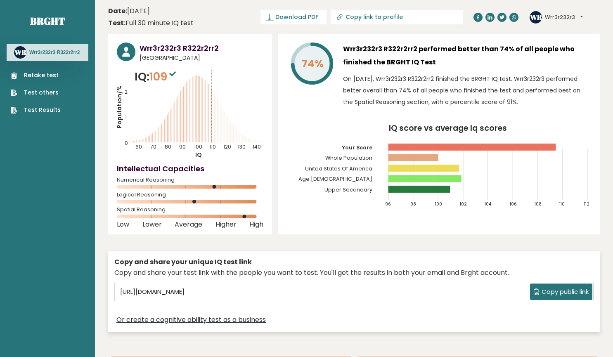
click at [388, 157] on rect at bounding box center [413, 157] width 50 height 7
click at [403, 160] on rect at bounding box center [413, 157] width 50 height 7
drag, startPoint x: 153, startPoint y: 78, endPoint x: 175, endPoint y: 78, distance: 21.9
click at [175, 78] on span "109" at bounding box center [163, 76] width 28 height 15
click at [175, 78] on sup at bounding box center [172, 74] width 11 height 12
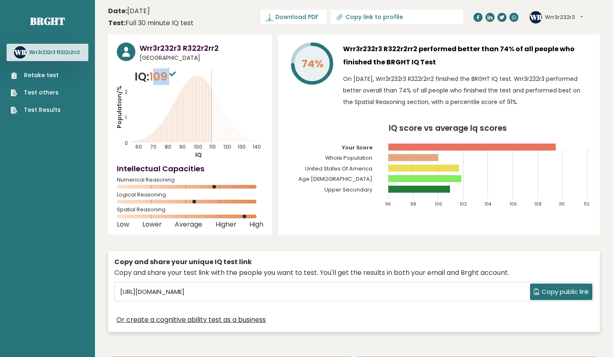
drag, startPoint x: 156, startPoint y: 75, endPoint x: 179, endPoint y: 76, distance: 22.7
click at [178, 76] on span "109" at bounding box center [163, 76] width 28 height 15
click at [178, 76] on sup at bounding box center [172, 74] width 11 height 12
drag, startPoint x: 179, startPoint y: 76, endPoint x: 162, endPoint y: 76, distance: 16.5
click at [162, 76] on span "109" at bounding box center [163, 76] width 28 height 15
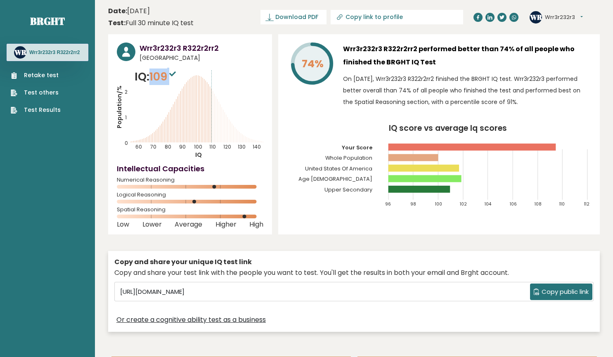
click at [154, 78] on span "109" at bounding box center [163, 76] width 28 height 15
drag, startPoint x: 176, startPoint y: 77, endPoint x: 190, endPoint y: 77, distance: 14.4
click at [190, 77] on div "IQ: 109 Population/% IQ 0 1 2 60 70 80 90 100 110 120 130 140" at bounding box center [190, 113] width 146 height 90
click at [185, 75] on icon "Population/% IQ 0 1 2 60 70 80 90 100 110 120 130 140" at bounding box center [190, 113] width 146 height 90
click at [176, 73] on icon at bounding box center [172, 73] width 7 height 5
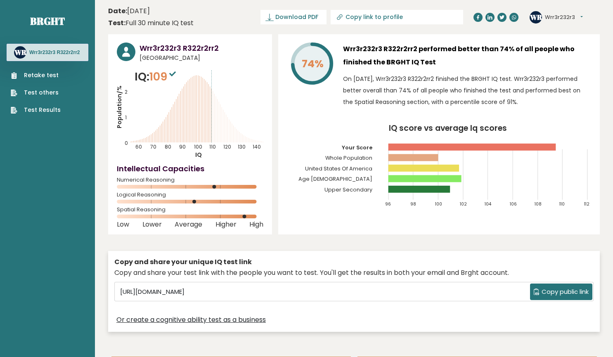
drag, startPoint x: 205, startPoint y: 78, endPoint x: 222, endPoint y: 107, distance: 33.9
click at [223, 106] on icon "Population/% IQ 0 1 2 60 70 80 90 100 110 120 130 140" at bounding box center [190, 113] width 146 height 90
drag, startPoint x: 152, startPoint y: 74, endPoint x: 169, endPoint y: 74, distance: 17.3
click at [169, 74] on span "109" at bounding box center [163, 76] width 28 height 15
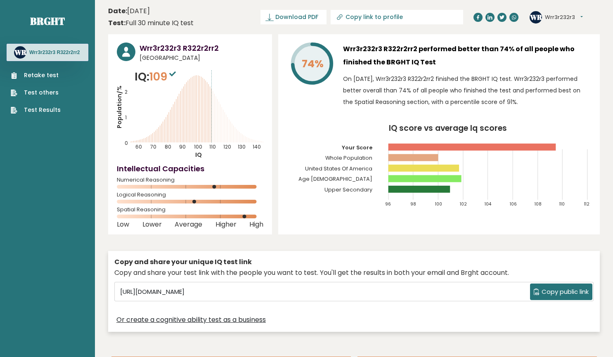
click at [189, 75] on icon "Population/% IQ 0 1 2 60 70 80 90 100 110 120 130 140" at bounding box center [190, 113] width 146 height 90
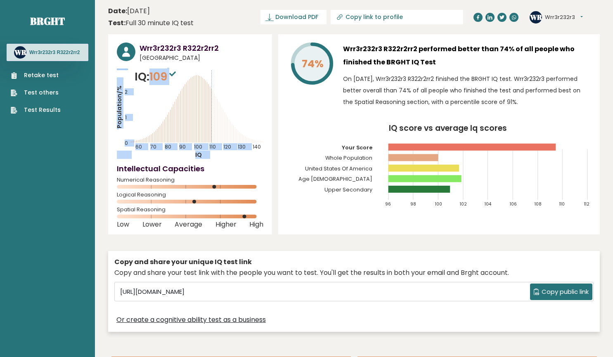
drag, startPoint x: 150, startPoint y: 76, endPoint x: 187, endPoint y: 76, distance: 37.1
click at [187, 76] on div "IQ: 109 Population/% IQ 0 1 2 60 70 80 90 100 110 120 130 140" at bounding box center [190, 113] width 146 height 90
click at [187, 76] on icon "Population/% IQ 0 1 2 60 70 80 90 100 110 120 130 140" at bounding box center [190, 113] width 146 height 90
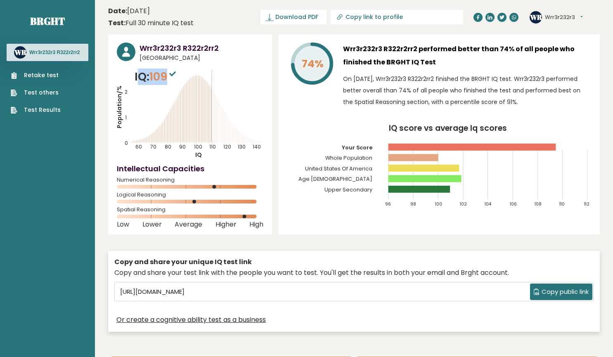
drag, startPoint x: 140, startPoint y: 78, endPoint x: 175, endPoint y: 78, distance: 35.1
click at [175, 78] on p "IQ: 109" at bounding box center [156, 76] width 43 height 17
click at [176, 78] on sup at bounding box center [172, 74] width 11 height 12
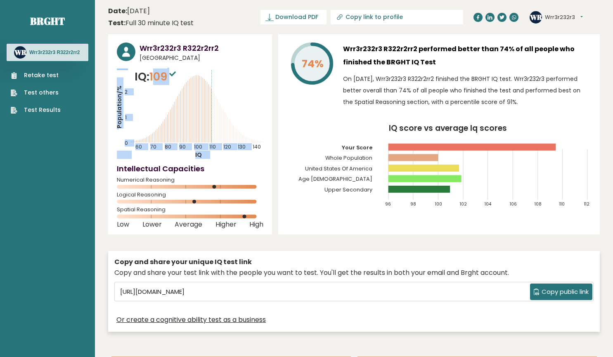
drag, startPoint x: 156, startPoint y: 76, endPoint x: 203, endPoint y: 76, distance: 46.2
click at [202, 76] on div "IQ: 109 Population/% IQ 0 1 2 60 70 80 90 100 110 120 130 140" at bounding box center [190, 113] width 146 height 90
click at [203, 76] on icon "Population/% IQ 0 1 2 60 70 80 90 100 110 120 130 140" at bounding box center [190, 113] width 146 height 90
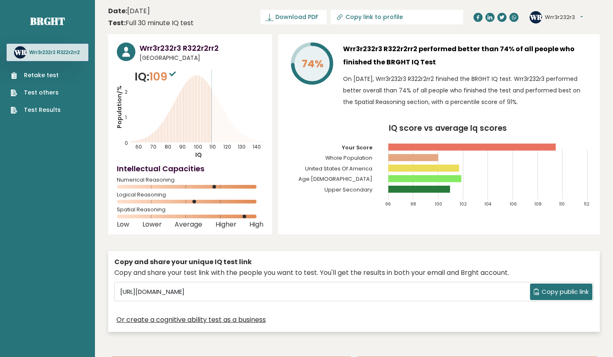
click at [597, 91] on div "74% Wrr3r232r3 R322r2rr2 performed better than 74% of all people who finished t…" at bounding box center [438, 134] width 321 height 200
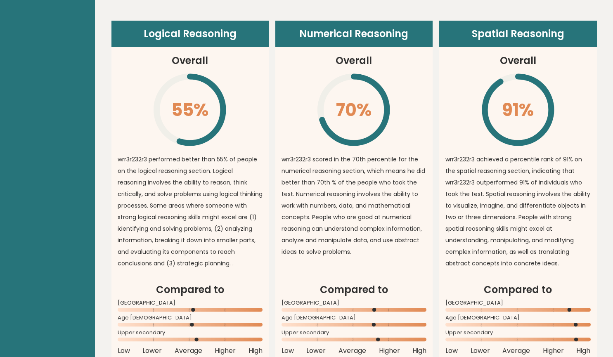
scroll to position [578, 0]
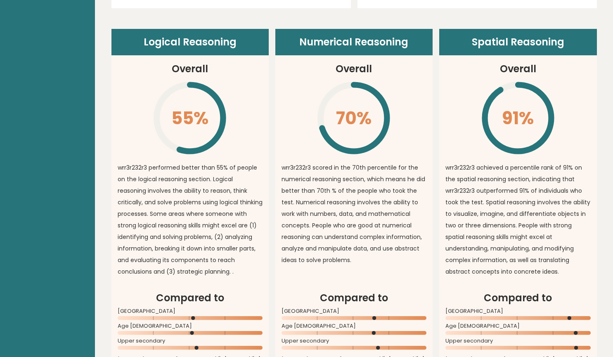
drag, startPoint x: 612, startPoint y: 103, endPoint x: 612, endPoint y: 108, distance: 5.4
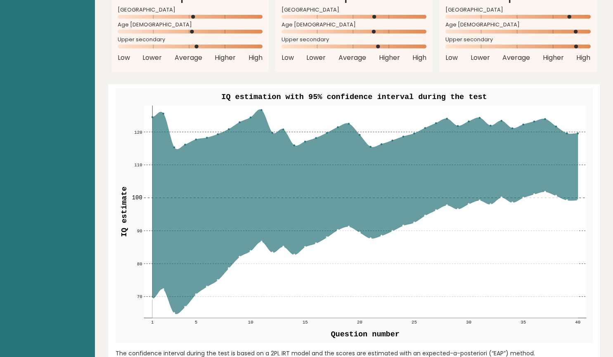
scroll to position [897, 0]
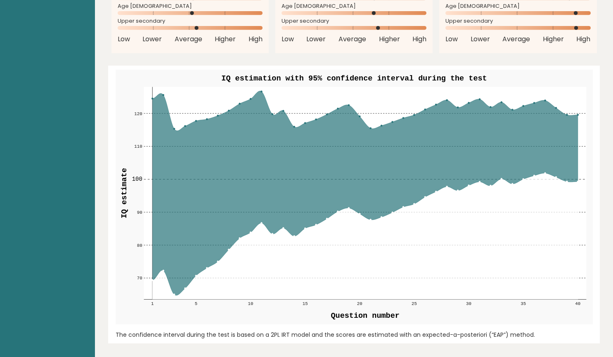
click at [162, 94] on rect at bounding box center [365, 193] width 442 height 212
click at [163, 94] on rect at bounding box center [365, 193] width 442 height 212
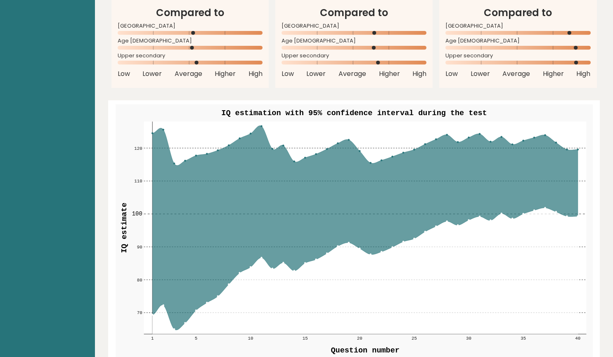
scroll to position [879, 0]
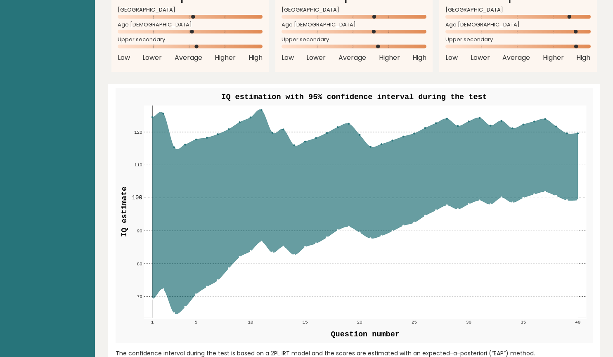
click at [261, 110] on circle at bounding box center [261, 110] width 2 height 2
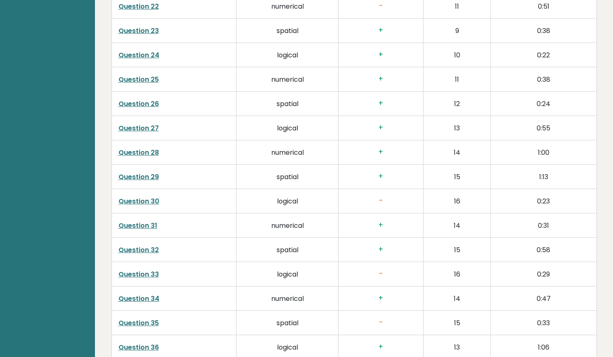
scroll to position [1946, 0]
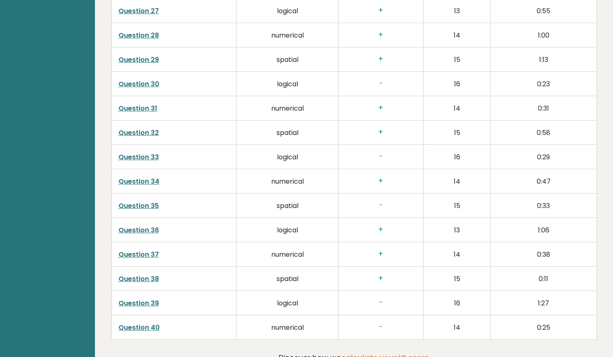
click at [379, 292] on td "-" at bounding box center [380, 303] width 85 height 24
click at [380, 299] on h3 "-" at bounding box center [380, 302] width 71 height 9
click at [380, 300] on h3 "-" at bounding box center [380, 302] width 71 height 9
click at [136, 305] on link "Question 39" at bounding box center [138, 302] width 40 height 9
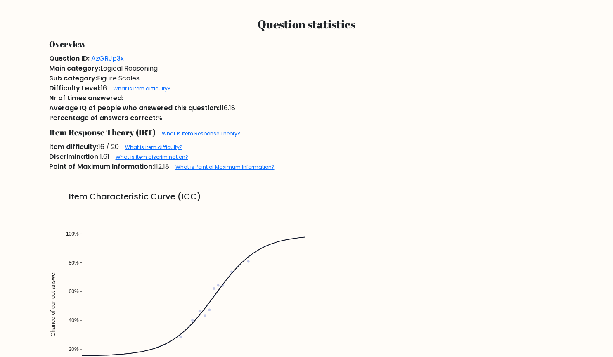
scroll to position [578, 0]
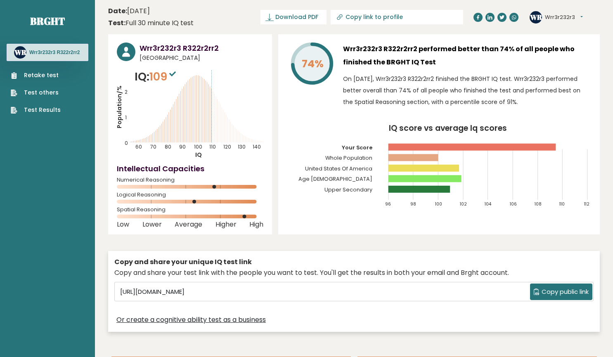
click at [172, 76] on sup at bounding box center [172, 74] width 11 height 12
drag, startPoint x: 202, startPoint y: 92, endPoint x: 236, endPoint y: 114, distance: 40.4
click at [236, 109] on icon "Population/% IQ 0 1 2 60 70 80 90 100 110 120 130 140" at bounding box center [190, 113] width 146 height 90
click at [226, 136] on icon "Population/% IQ 0 1 2 60 70 80 90 100 110 120 130 140" at bounding box center [190, 113] width 146 height 90
drag, startPoint x: 226, startPoint y: 136, endPoint x: 261, endPoint y: 139, distance: 35.2
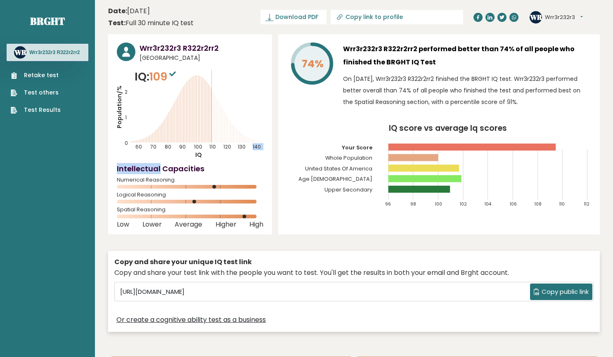
click at [229, 136] on icon "Population/% IQ 0 1 2 60 70 80 90 100 110 120 130 140" at bounding box center [190, 113] width 146 height 90
click at [264, 139] on div "Wrr3r232r3 R322r2rr2 [GEOGRAPHIC_DATA] IQ: 109 Population/% IQ 0 1 2 60 70 80 9…" at bounding box center [190, 134] width 164 height 200
click at [258, 125] on icon "Population/% IQ 0 1 2 60 70 80 90 100 110 120 130 140" at bounding box center [190, 113] width 146 height 90
